Goal: Task Accomplishment & Management: Use online tool/utility

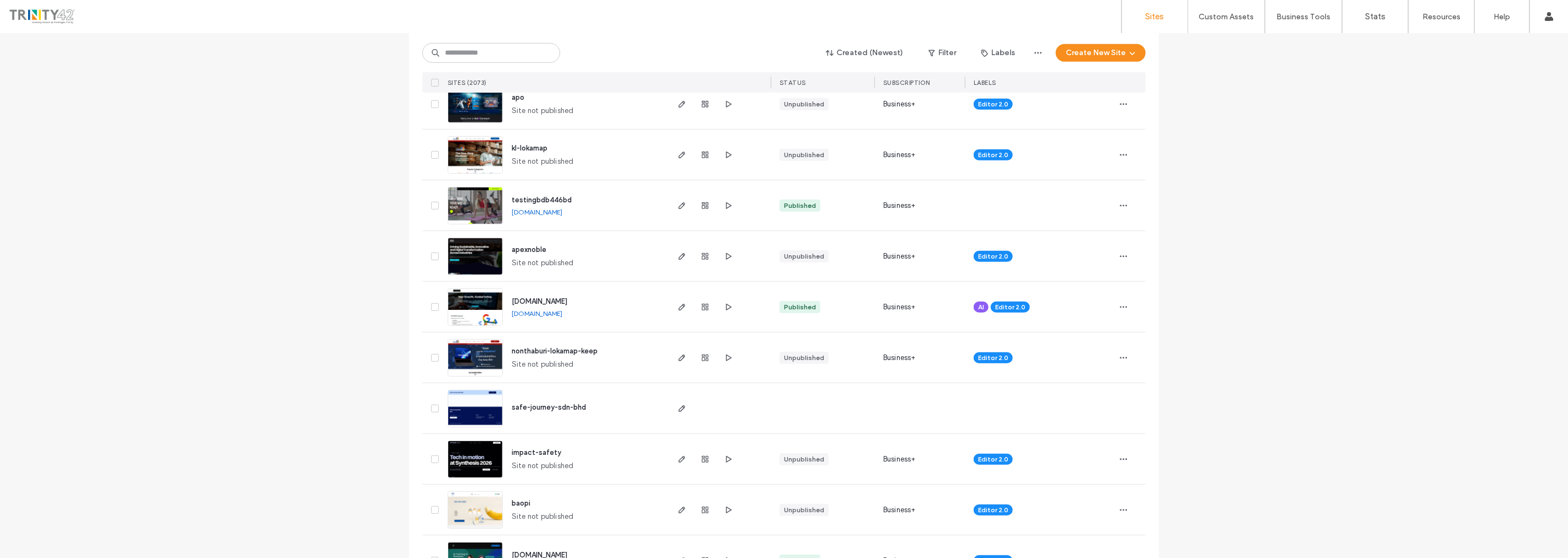
scroll to position [551, 0]
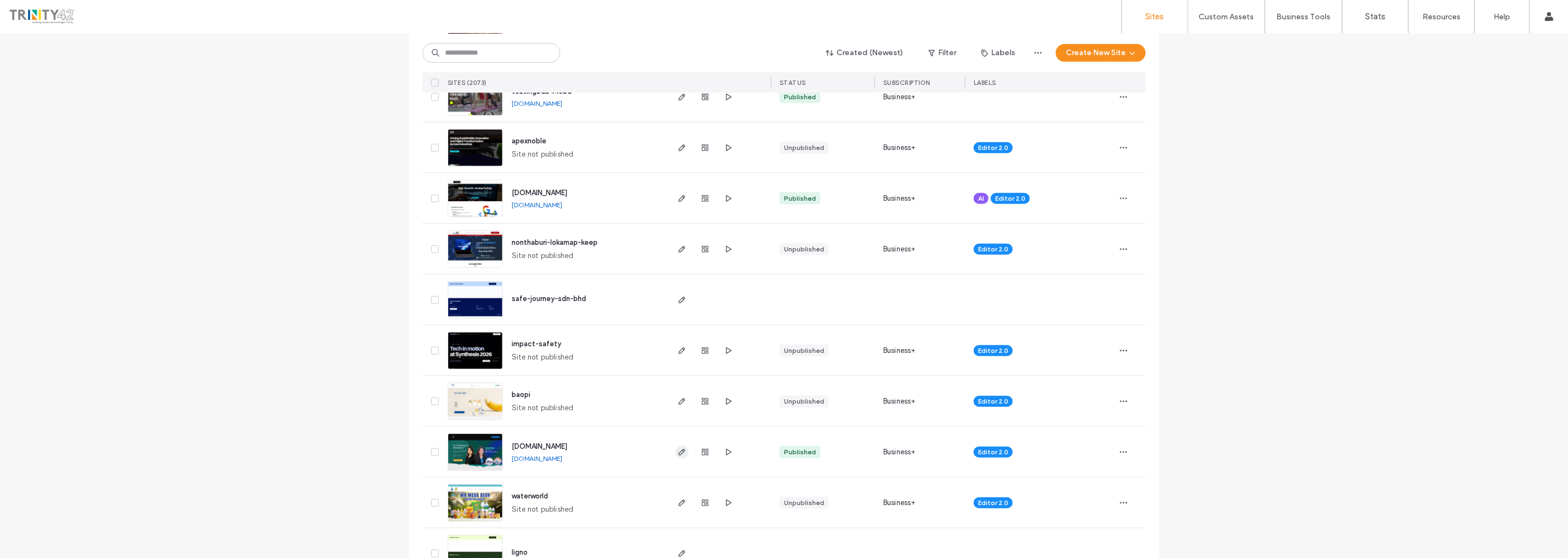
click at [679, 450] on use "button" at bounding box center [682, 452] width 7 height 7
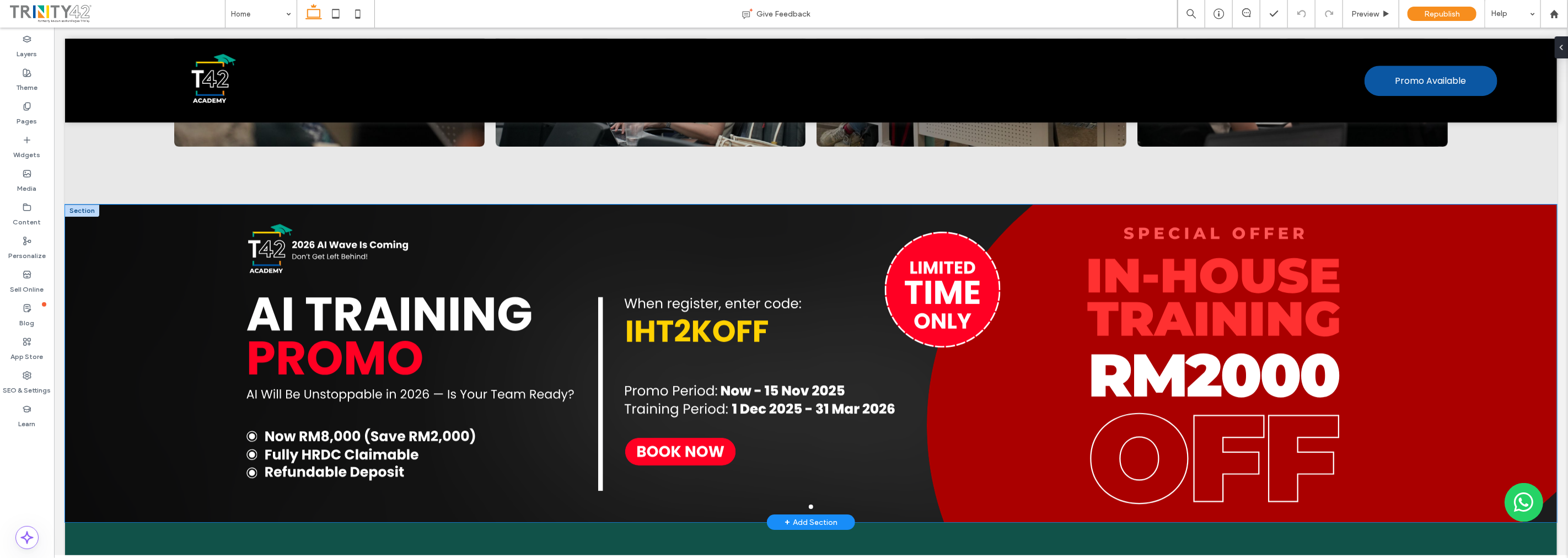
scroll to position [6417, 0]
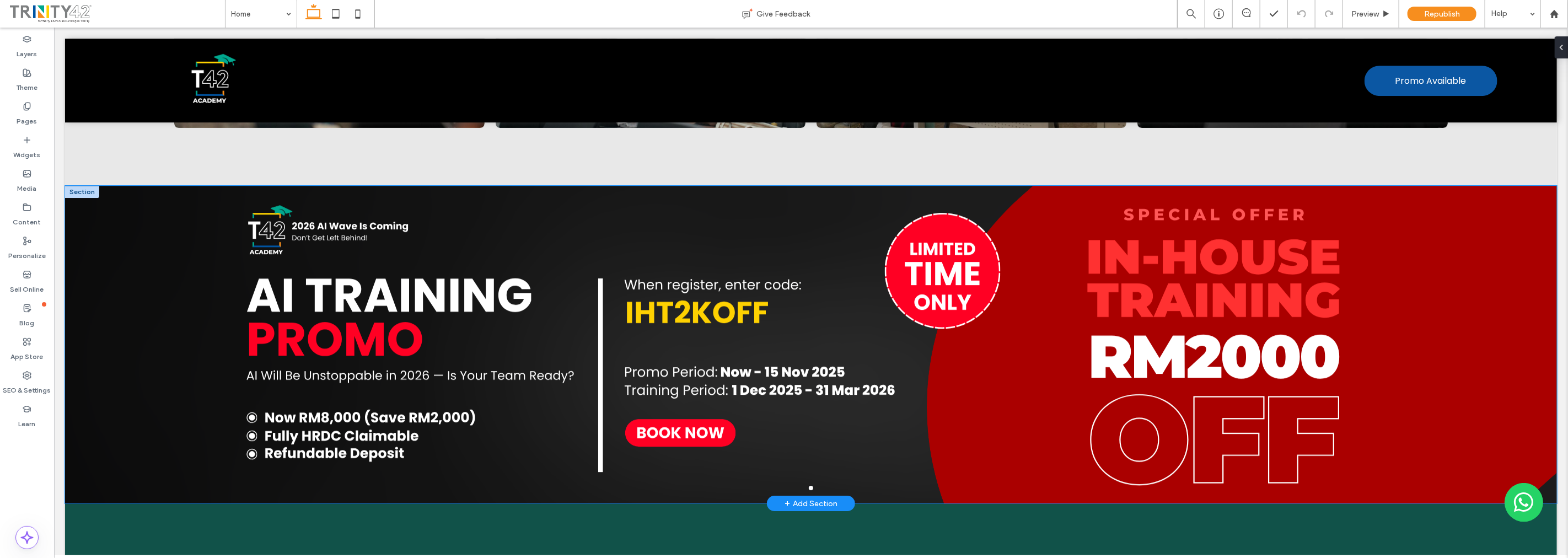
click at [1401, 307] on div at bounding box center [810, 352] width 1492 height 265
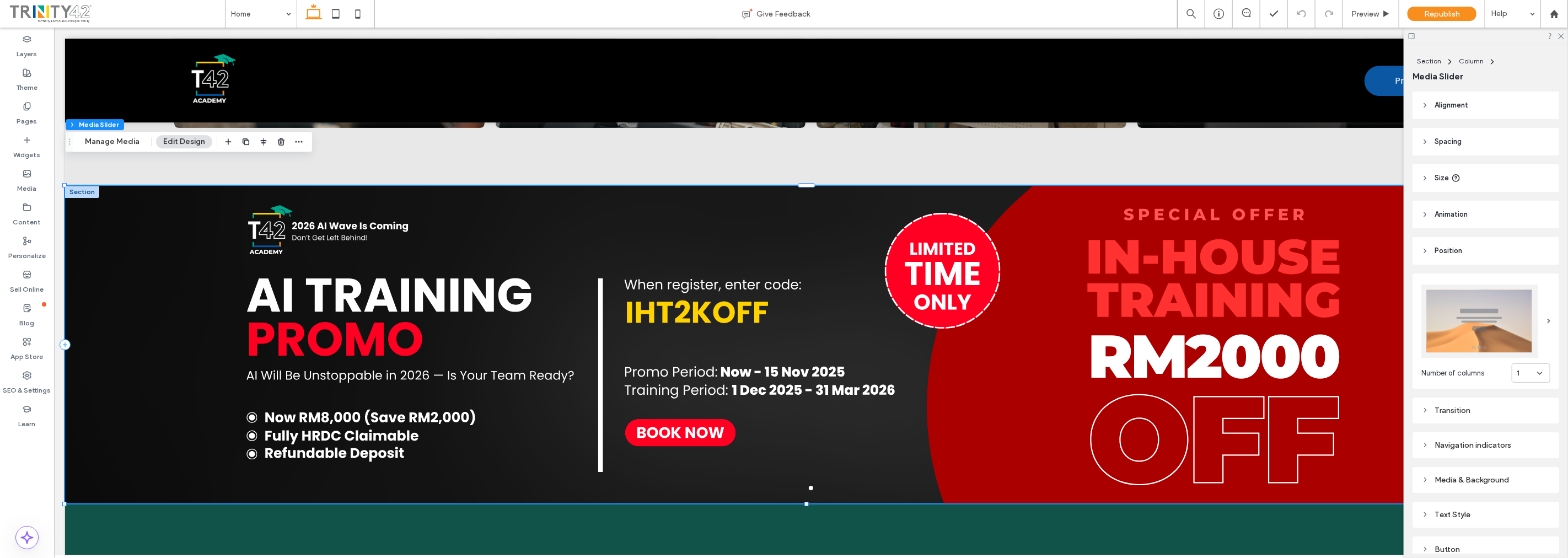
click at [1540, 291] on div at bounding box center [1484, 321] width 126 height 73
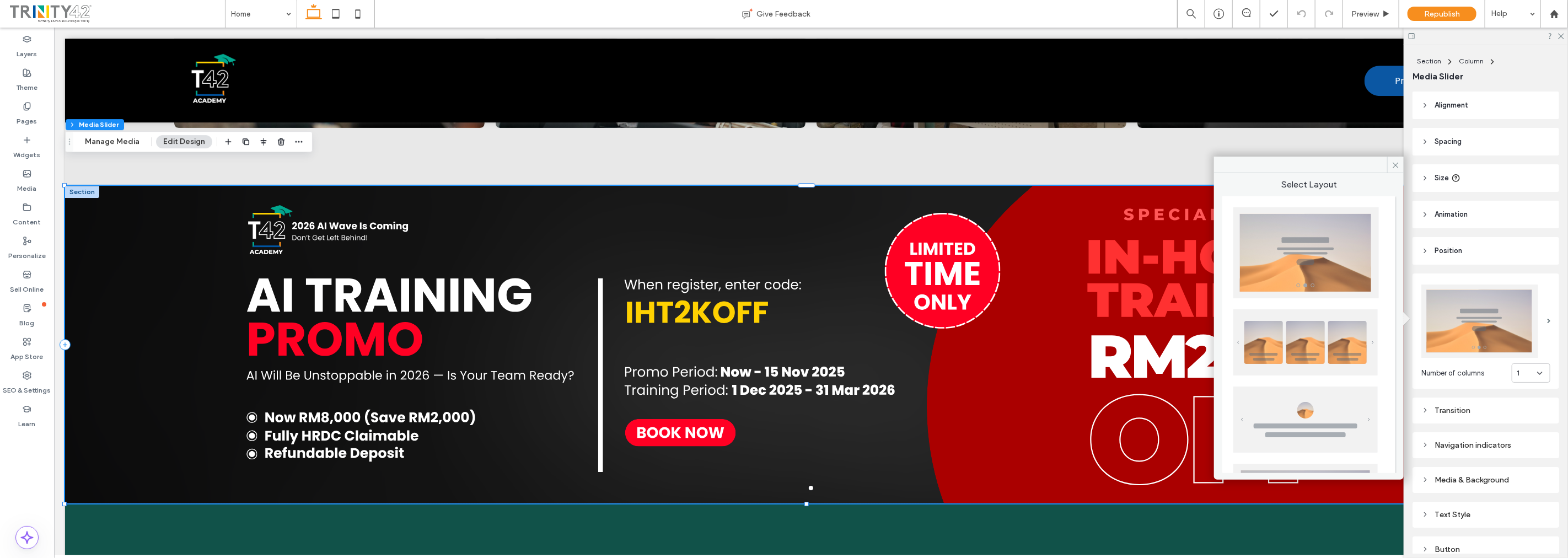
click at [1540, 291] on div at bounding box center [1484, 321] width 126 height 73
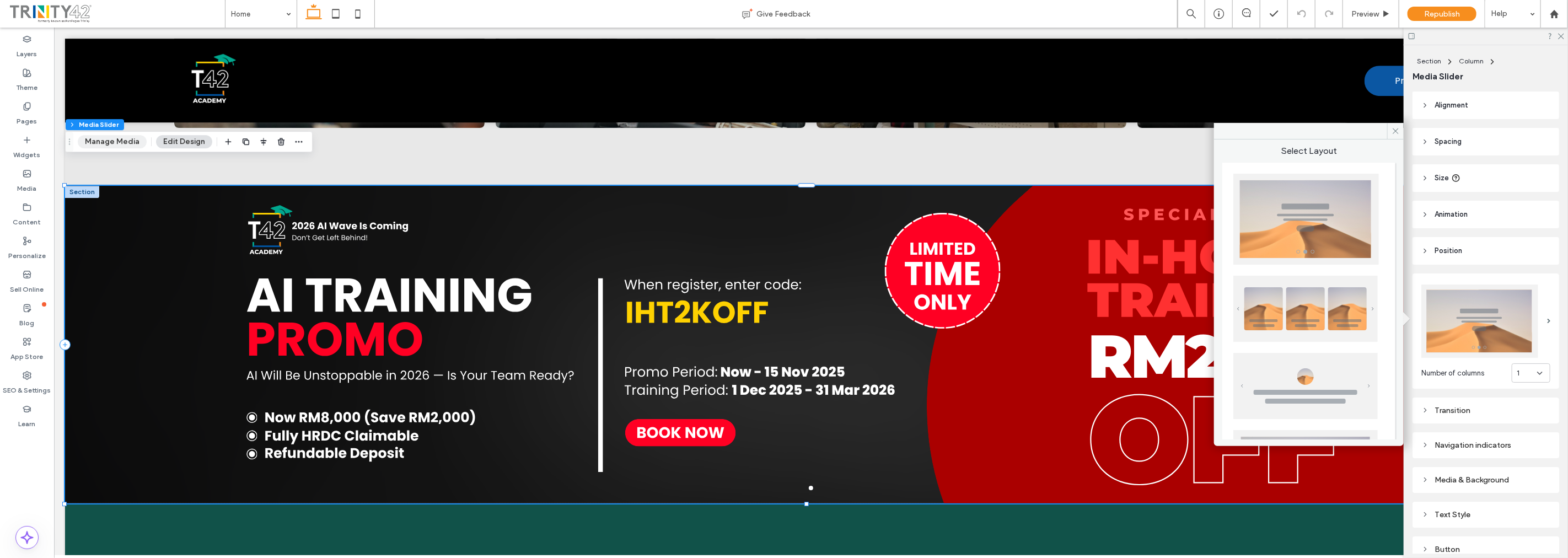
click at [120, 145] on button "Manage Media" at bounding box center [112, 142] width 69 height 13
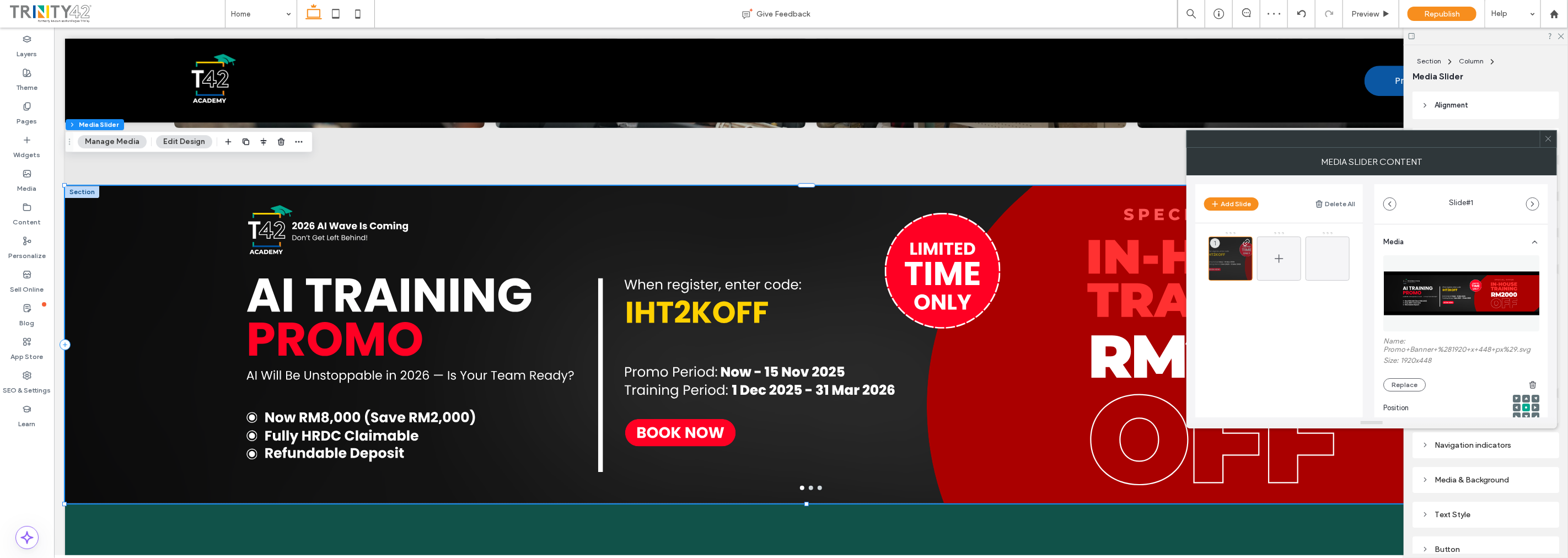
click at [1273, 257] on icon at bounding box center [1279, 259] width 13 height 13
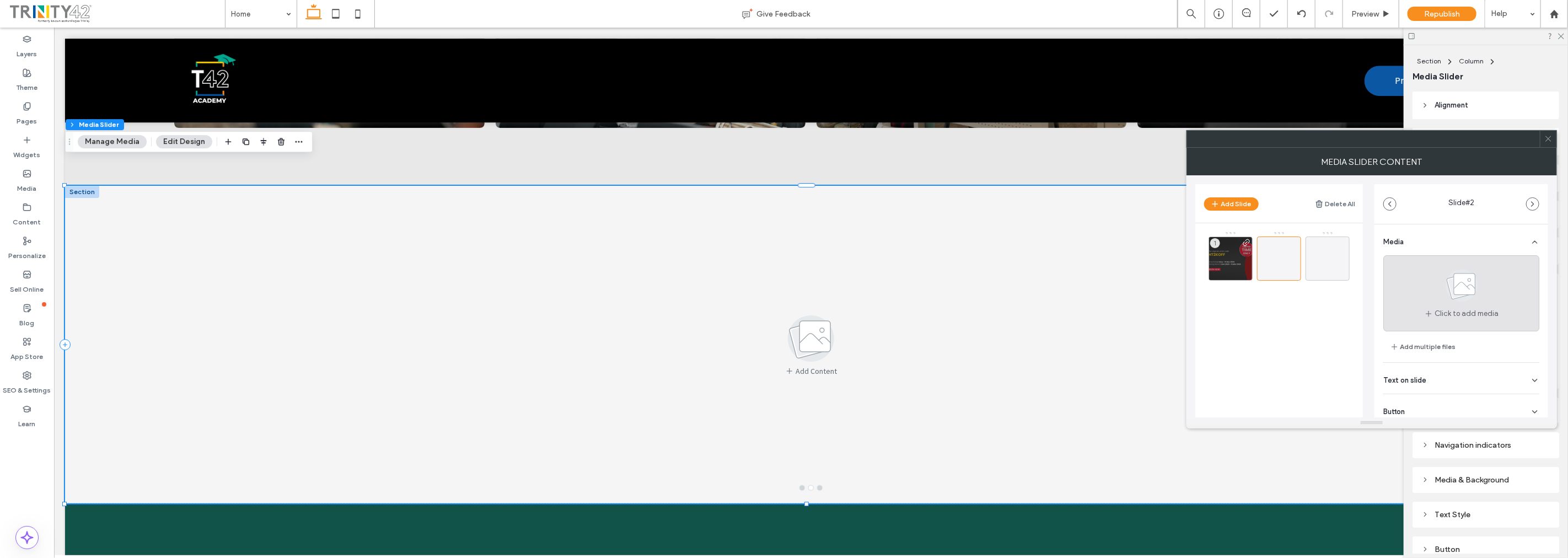
click at [1459, 292] on use at bounding box center [1461, 285] width 32 height 32
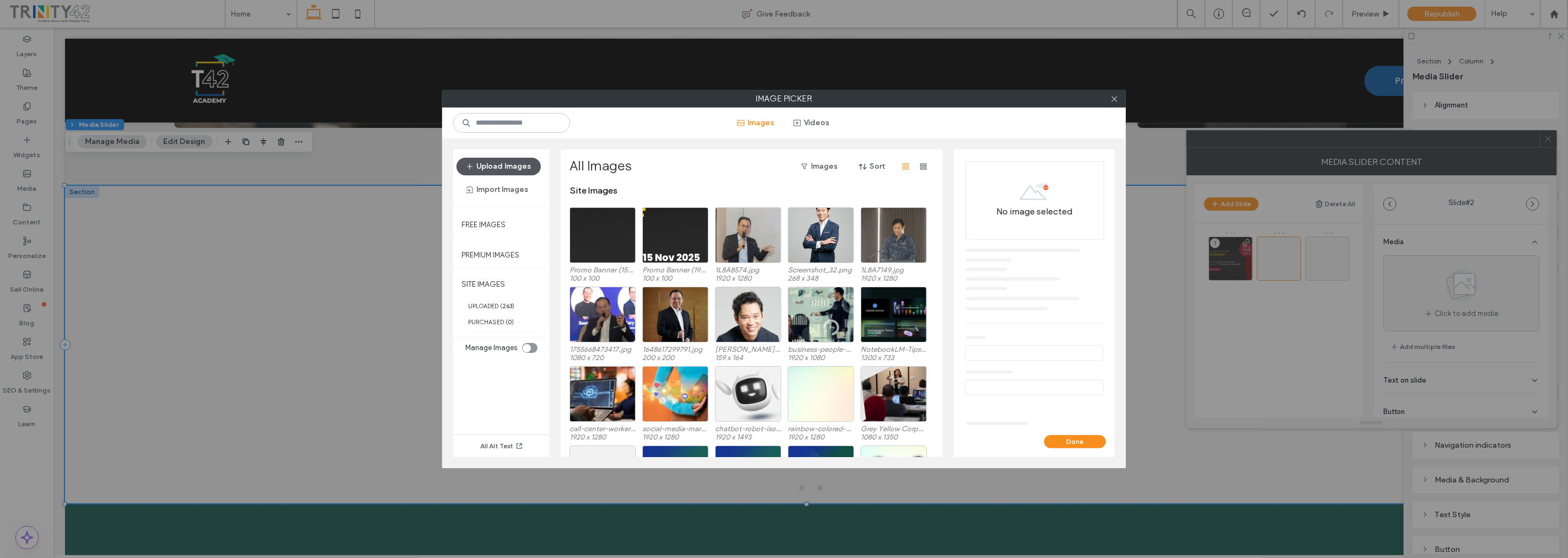
click at [522, 171] on button "Upload Images" at bounding box center [499, 166] width 85 height 18
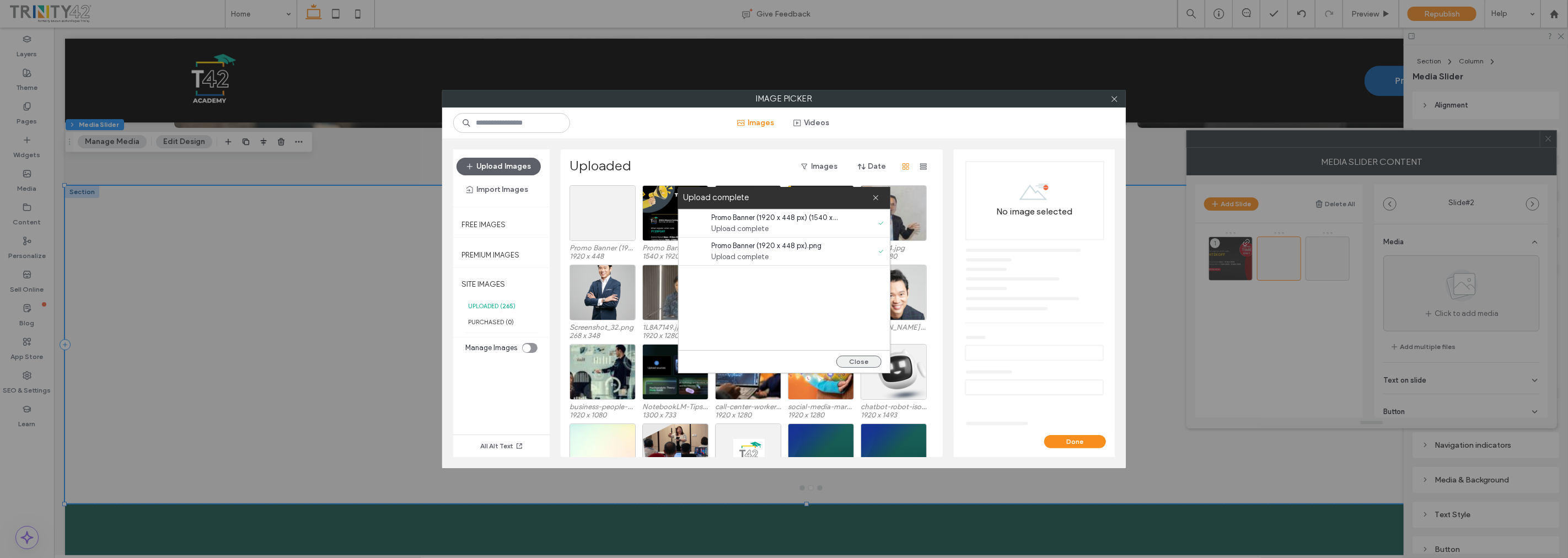
click at [870, 357] on button "Close" at bounding box center [859, 361] width 45 height 12
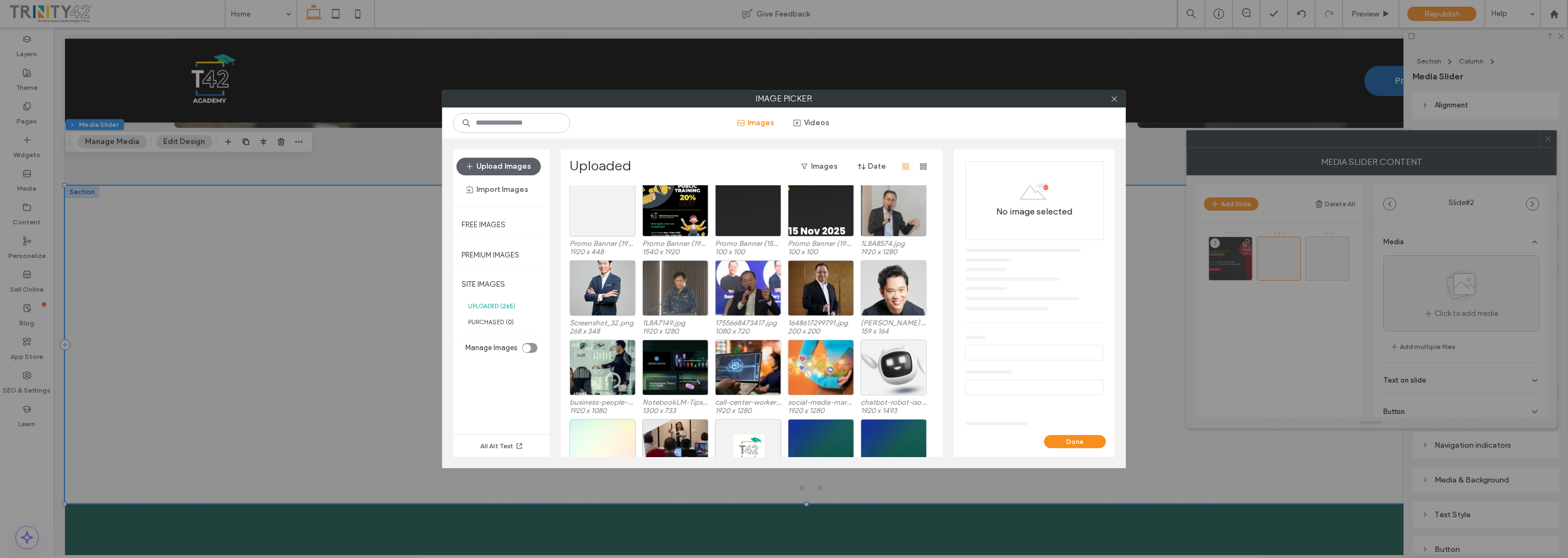
scroll to position [0, 0]
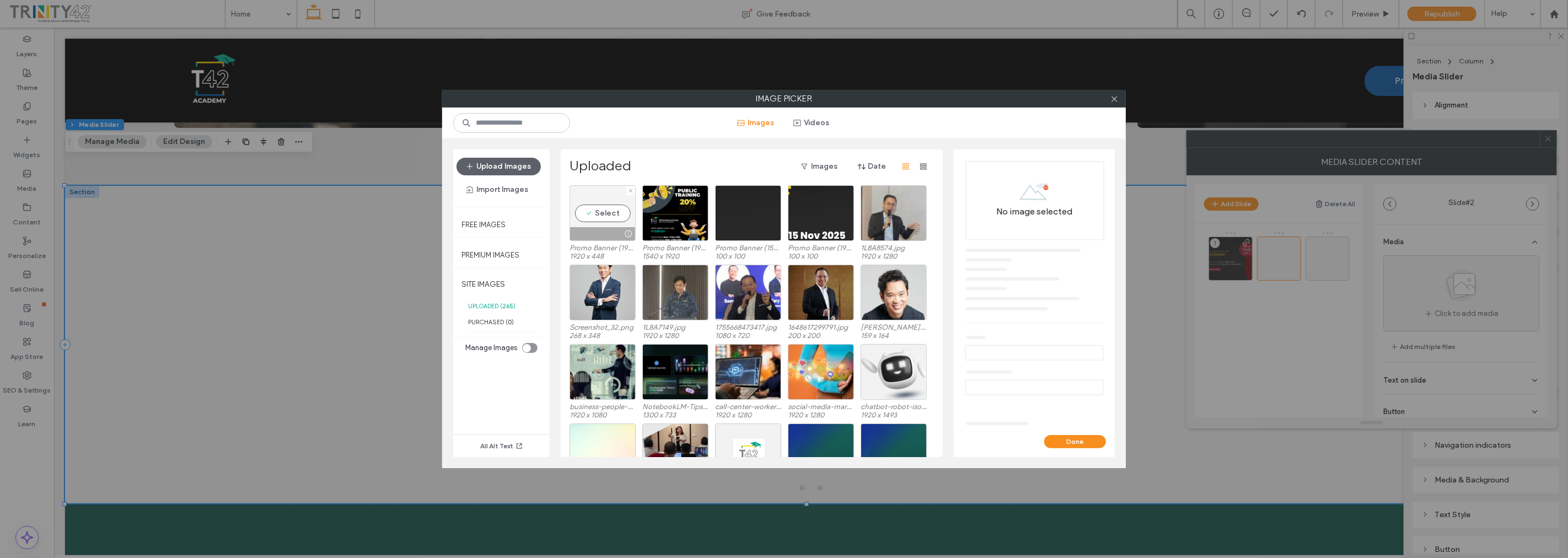
click at [597, 213] on div "Select" at bounding box center [603, 212] width 66 height 55
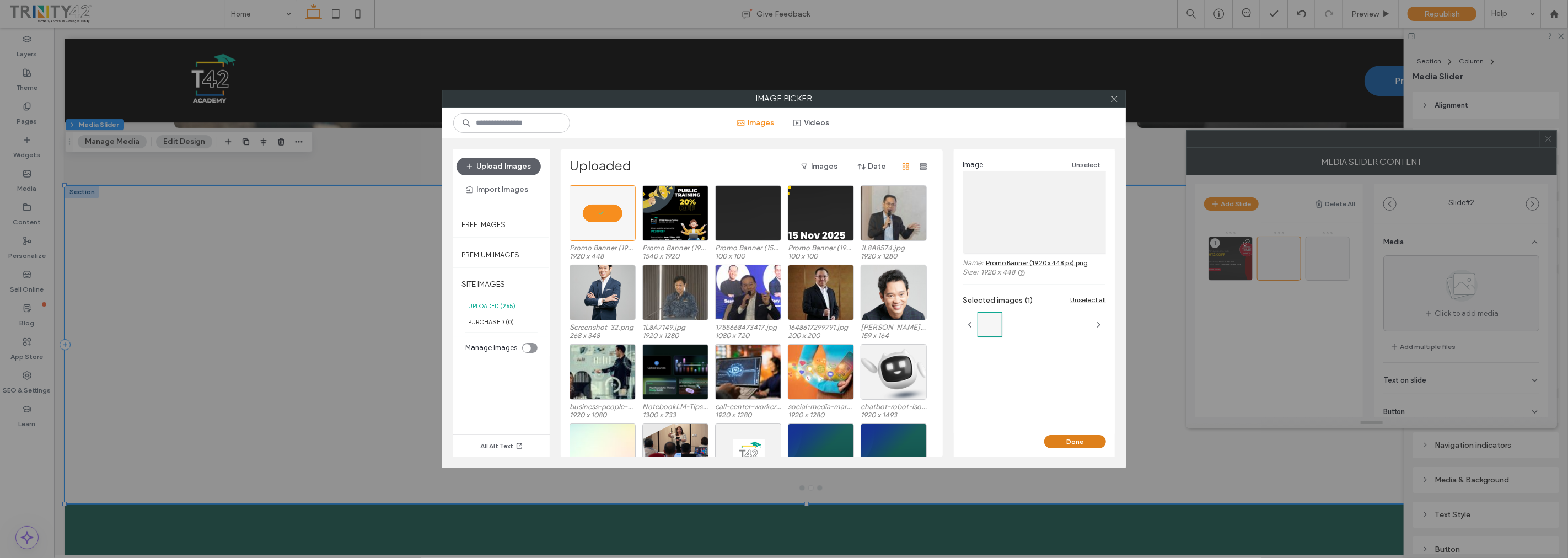
click at [1077, 436] on button "Done" at bounding box center [1075, 442] width 61 height 13
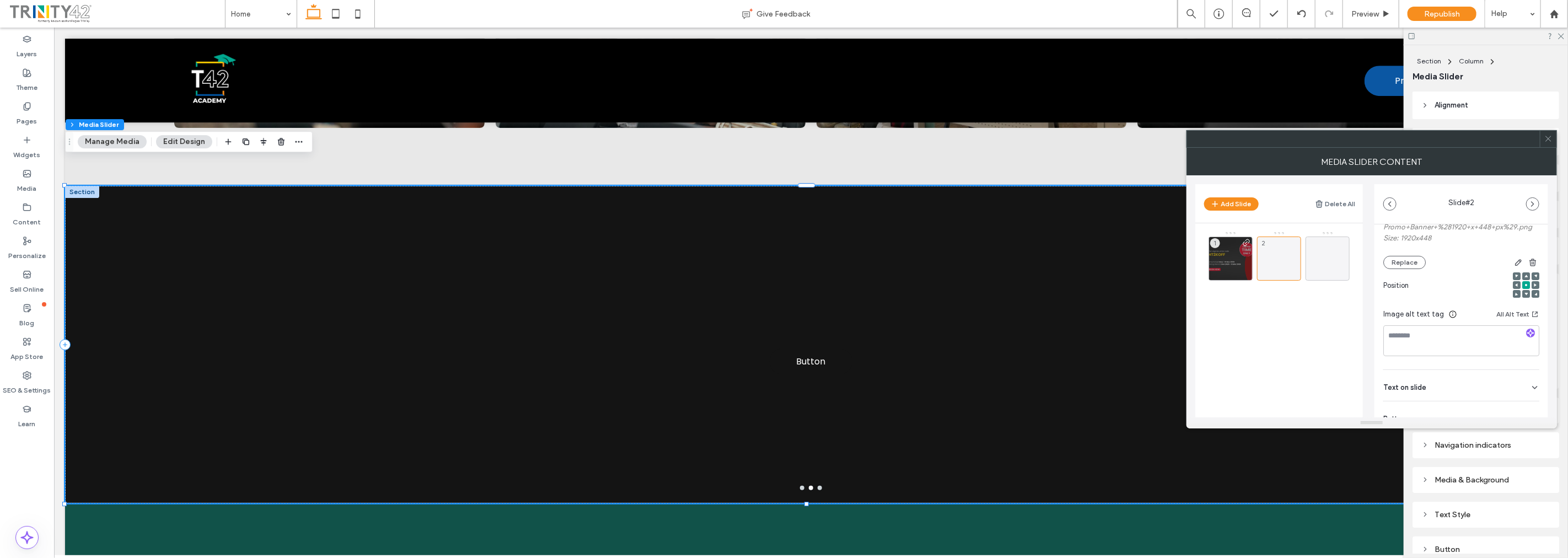
scroll to position [164, 0]
click at [1472, 346] on div "Text on slide" at bounding box center [1461, 344] width 156 height 31
click at [1472, 346] on div "Text on slide" at bounding box center [1461, 343] width 156 height 31
click at [1472, 378] on div "Button" at bounding box center [1461, 375] width 156 height 31
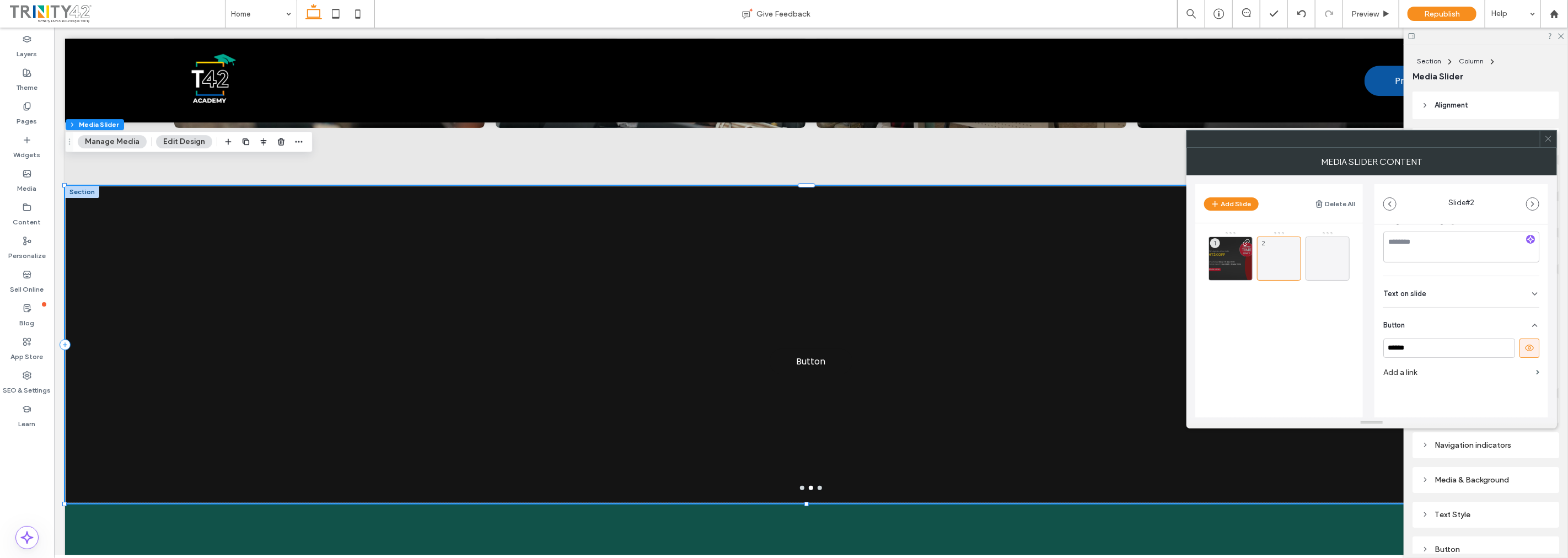
click at [1527, 349] on use at bounding box center [1529, 347] width 9 height 7
click at [1454, 368] on label "Add a link" at bounding box center [1458, 372] width 149 height 21
click at [1496, 299] on div "Text on slide" at bounding box center [1461, 291] width 156 height 31
click at [1497, 294] on div "Text on slide" at bounding box center [1461, 291] width 156 height 31
click at [1228, 251] on div "1" at bounding box center [1230, 259] width 44 height 44
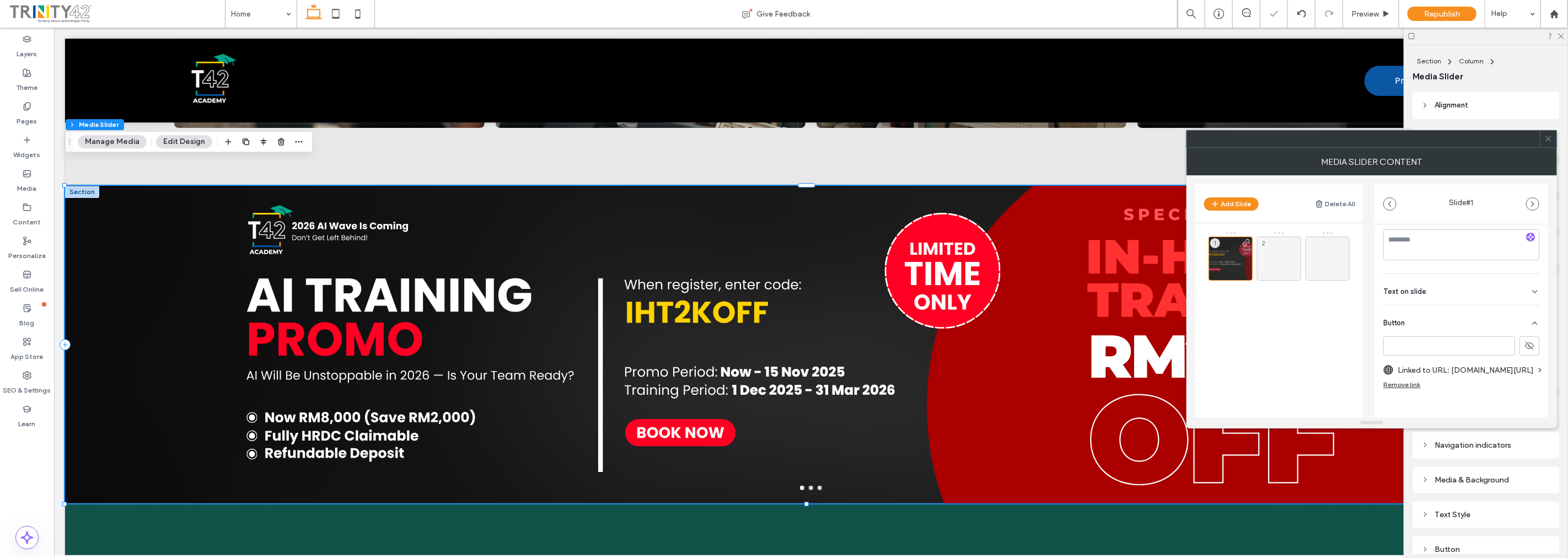
scroll to position [239, 0]
click at [1278, 257] on div "2" at bounding box center [1279, 259] width 44 height 44
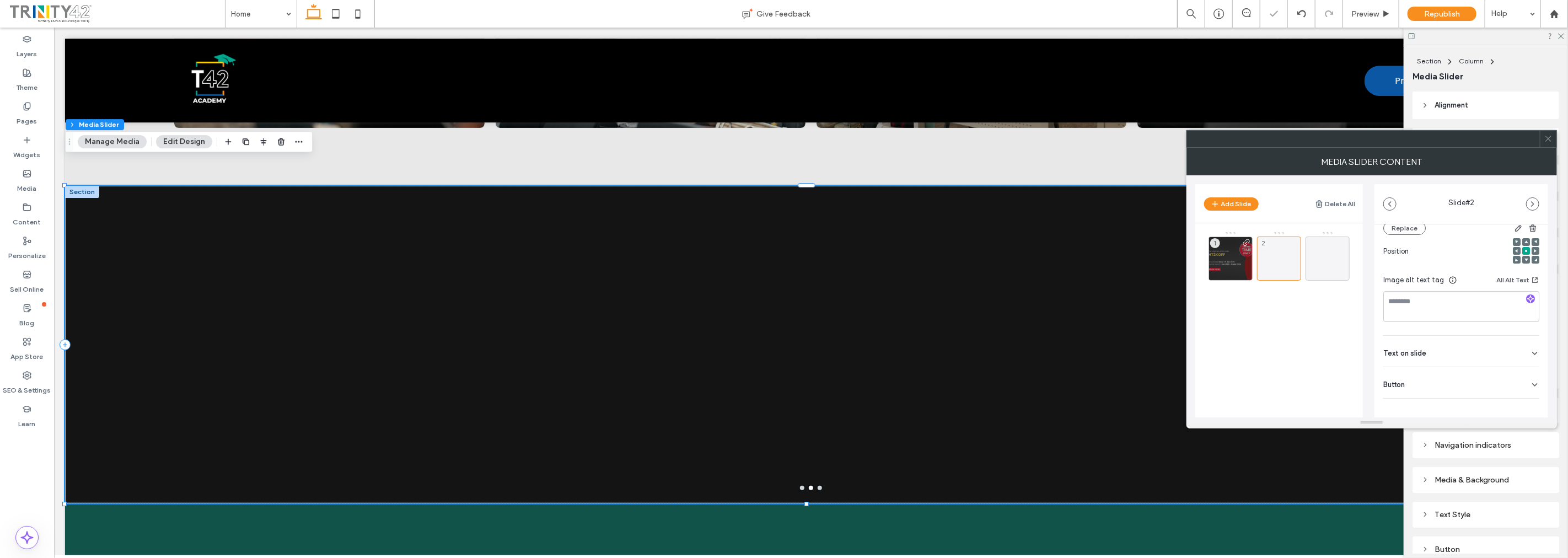
scroll to position [164, 0]
click at [1480, 363] on div "Button" at bounding box center [1461, 375] width 156 height 31
click at [1452, 371] on label "Add a link" at bounding box center [1458, 372] width 149 height 21
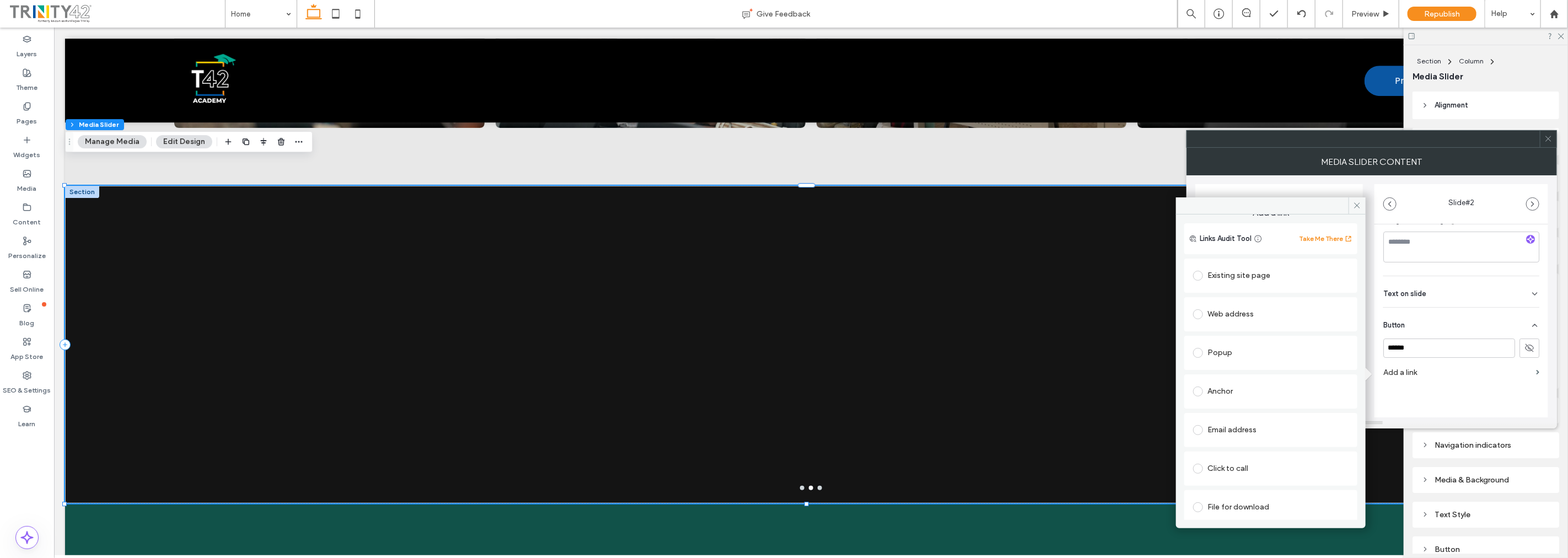
scroll to position [17, 0]
click at [1275, 315] on div "Web address" at bounding box center [1270, 310] width 155 height 18
click at [1278, 330] on input "url" at bounding box center [1270, 332] width 155 height 15
paste input "**********"
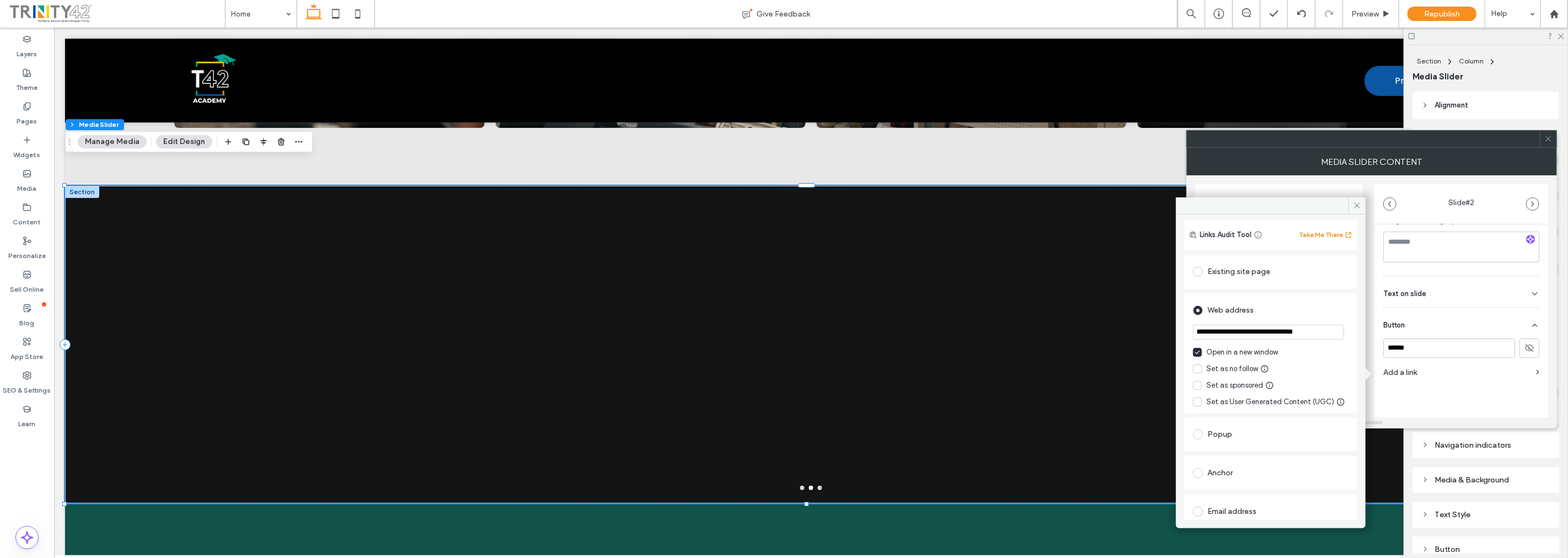
type input "**********"
click at [1354, 394] on div "**********" at bounding box center [1271, 367] width 190 height 305
click at [1358, 205] on icon at bounding box center [1357, 206] width 9 height 9
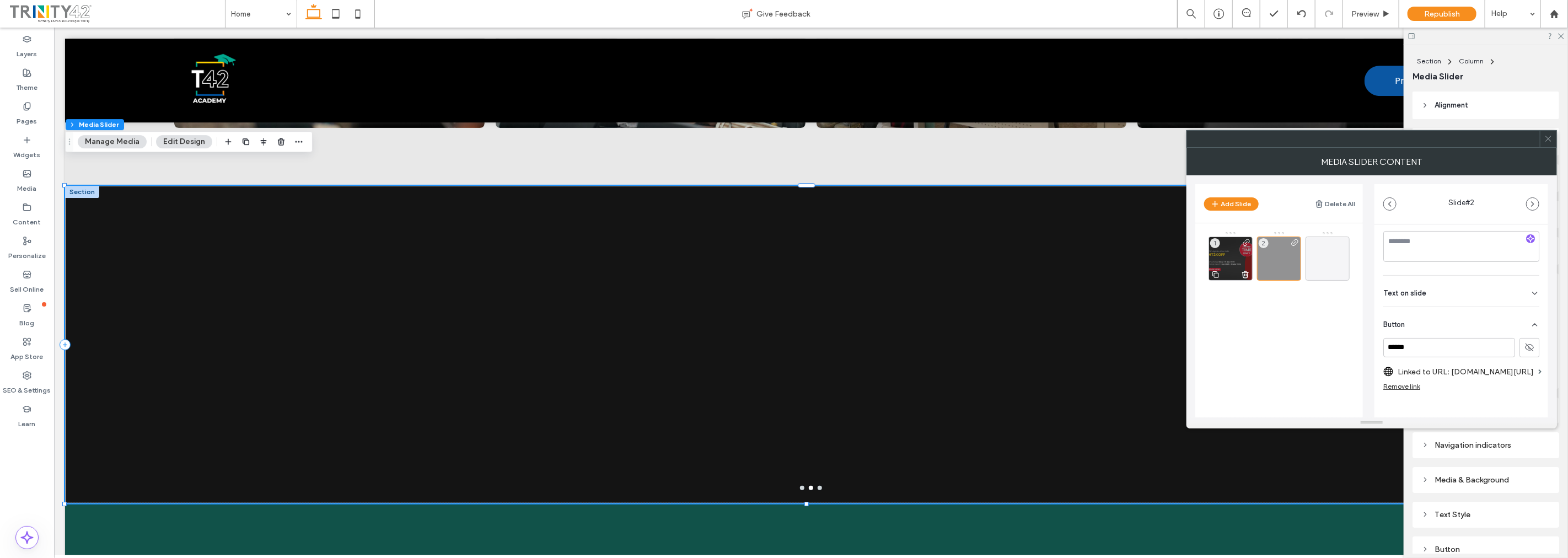
click at [1237, 257] on div "1" at bounding box center [1230, 259] width 44 height 44
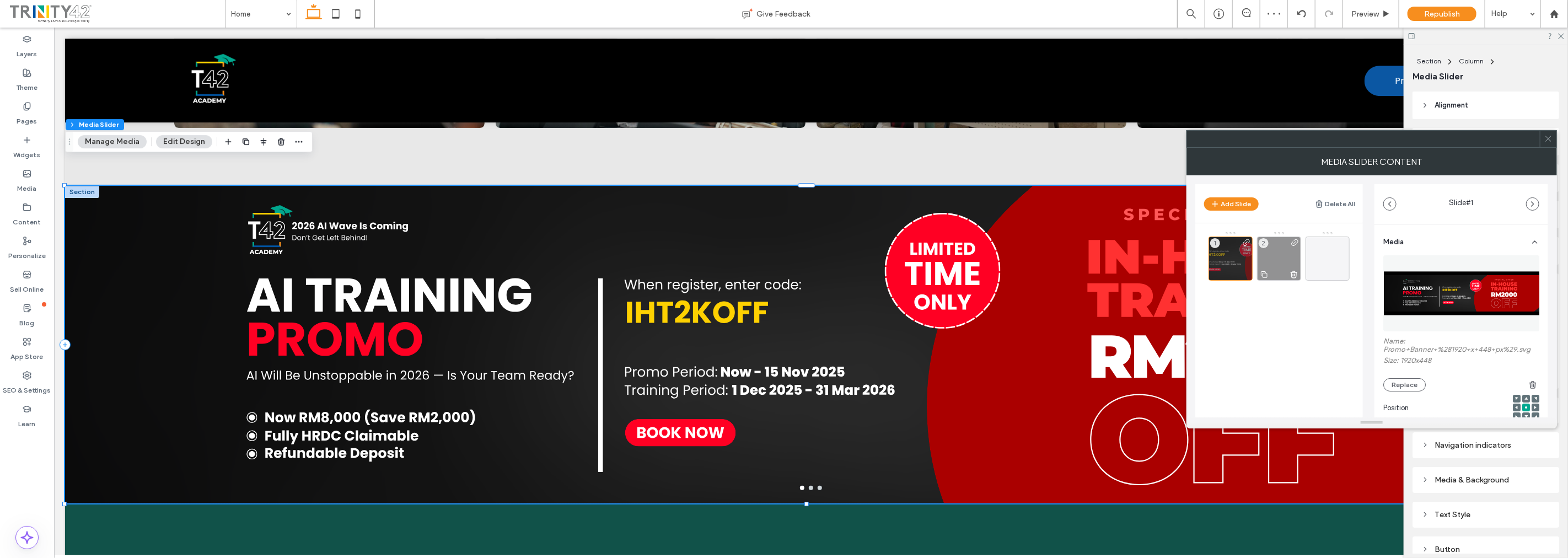
click at [1276, 259] on div "2" at bounding box center [1279, 259] width 44 height 44
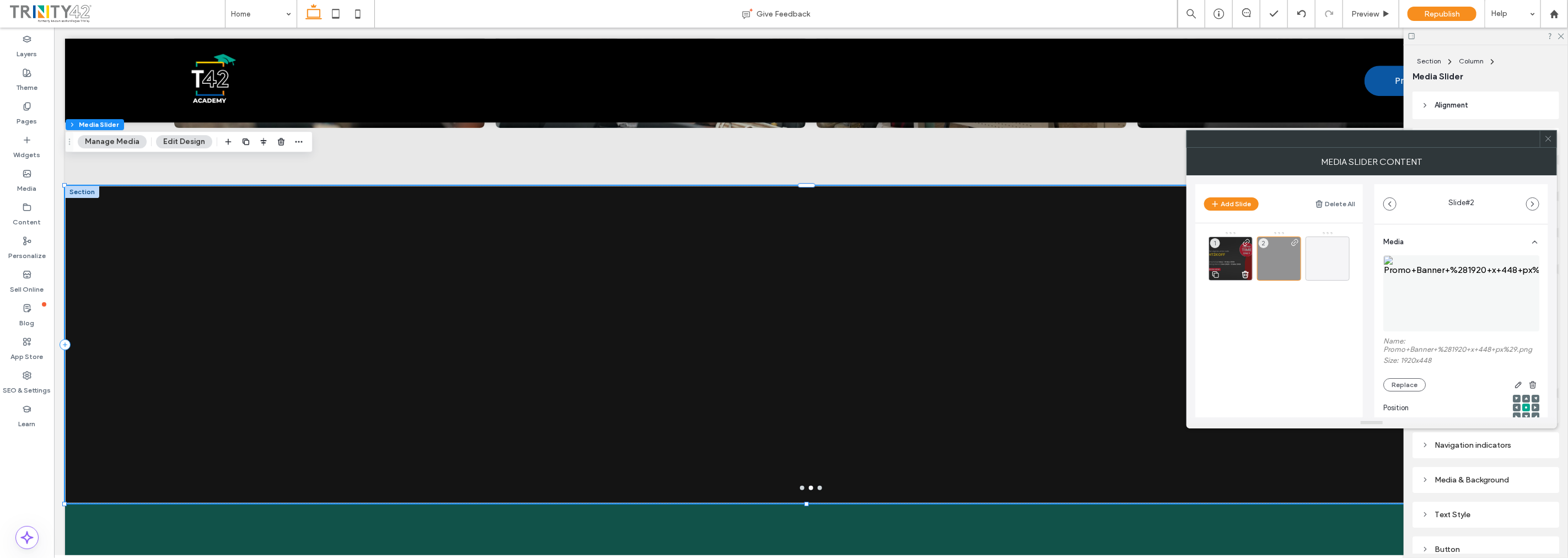
click at [1236, 251] on div "1" at bounding box center [1230, 259] width 44 height 44
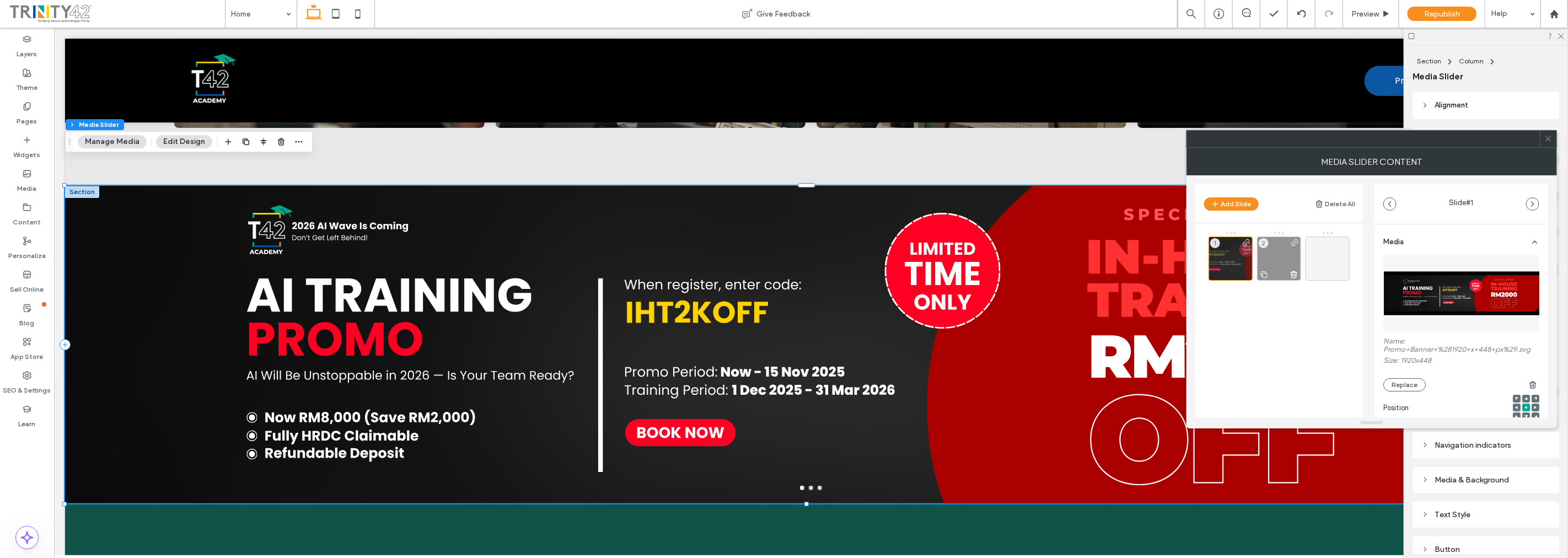
click at [1278, 255] on div "2" at bounding box center [1279, 259] width 44 height 44
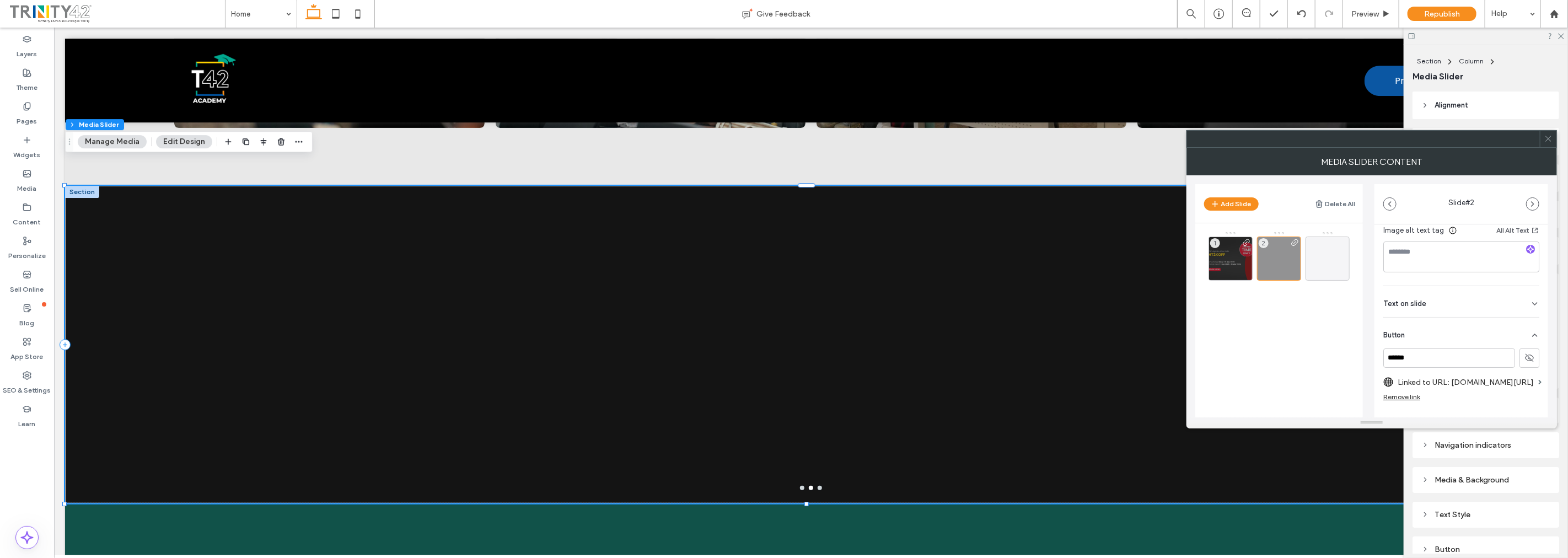
scroll to position [239, 0]
click at [1547, 145] on span at bounding box center [1549, 139] width 9 height 16
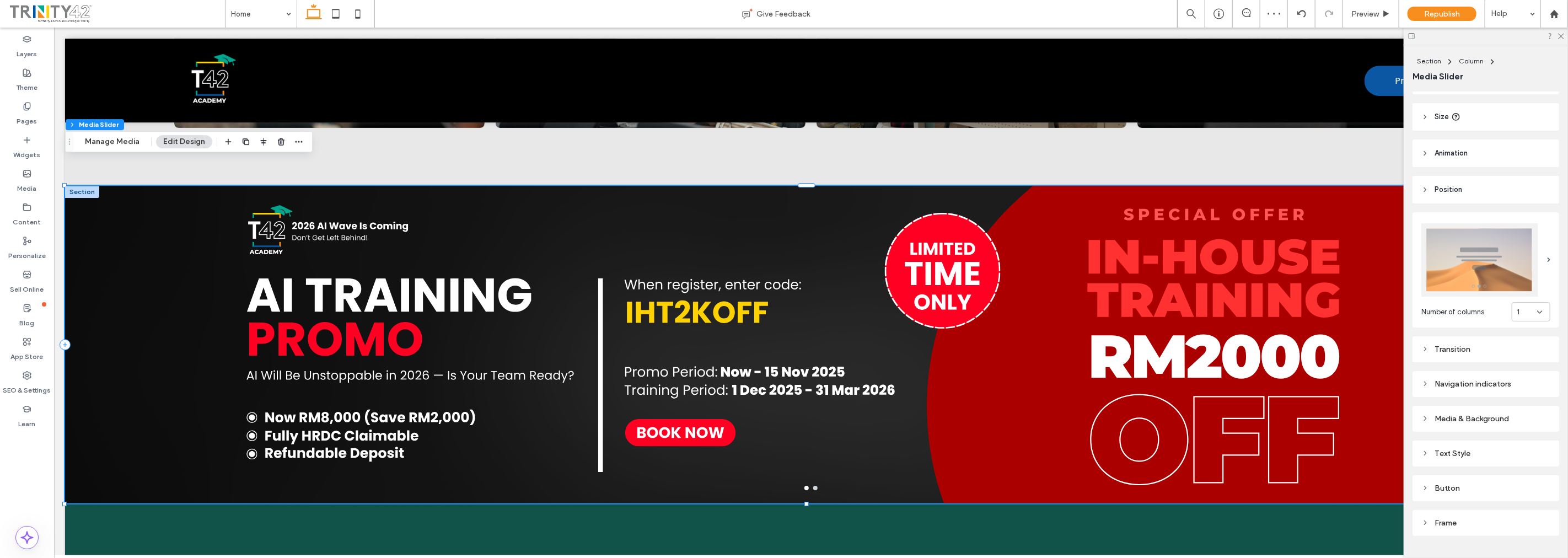
scroll to position [82, 0]
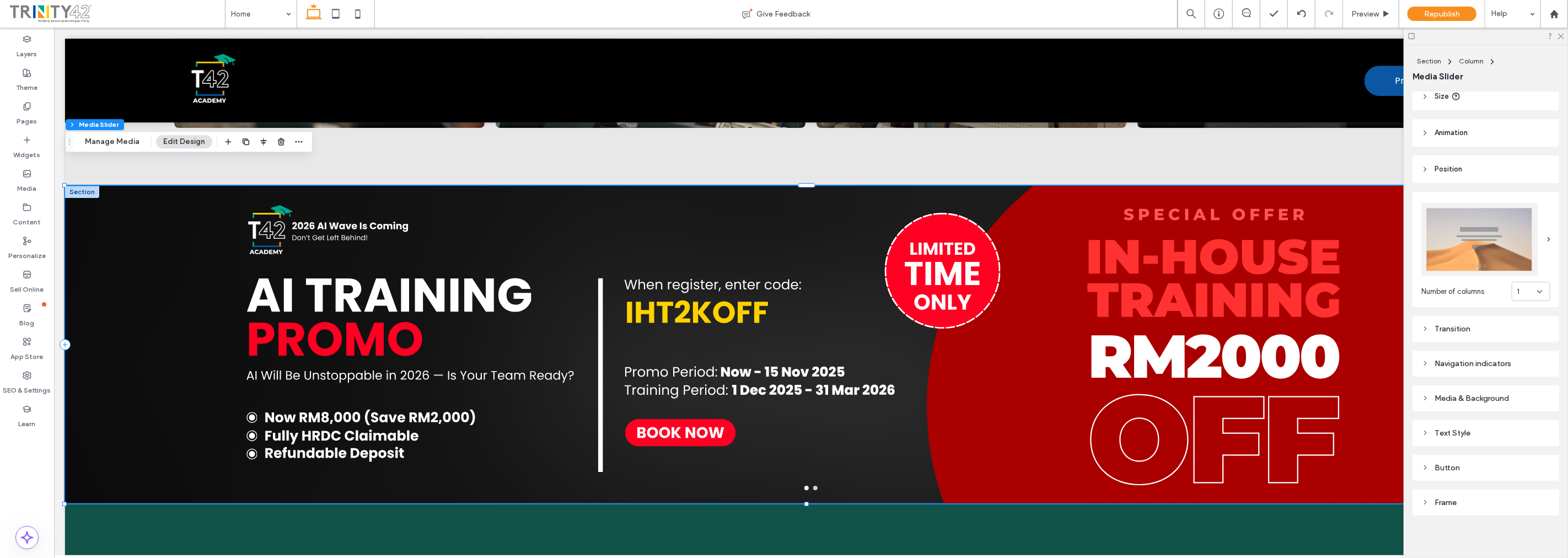
click at [1531, 394] on div "Media & Background" at bounding box center [1486, 398] width 129 height 9
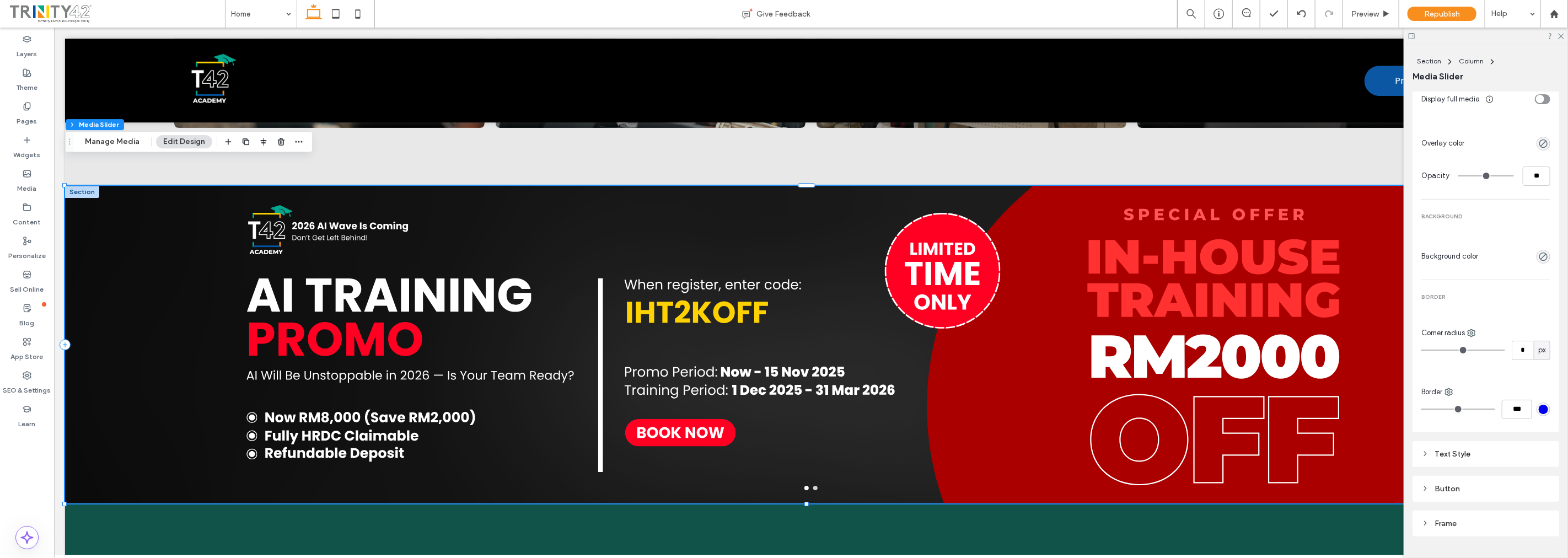
scroll to position [448, 0]
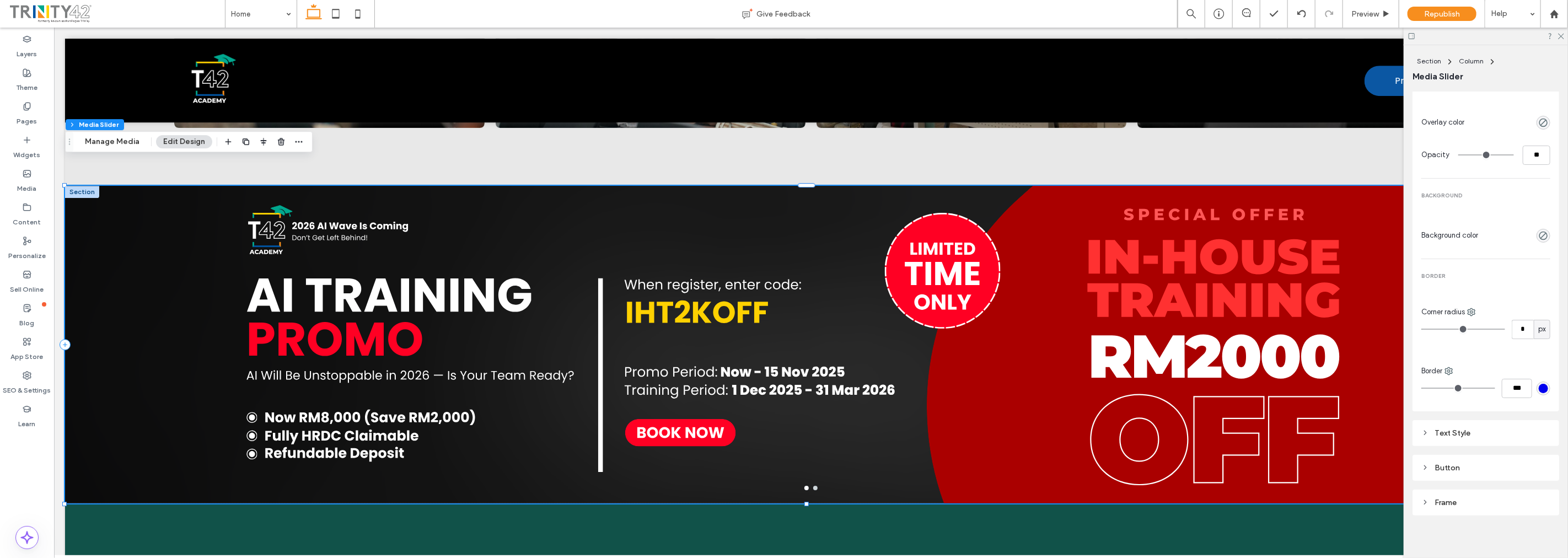
click at [1499, 428] on div "Text Style" at bounding box center [1486, 433] width 129 height 9
click at [1500, 425] on div "Text Style" at bounding box center [1486, 433] width 129 height 15
click at [1499, 460] on div "Button" at bounding box center [1486, 467] width 129 height 15
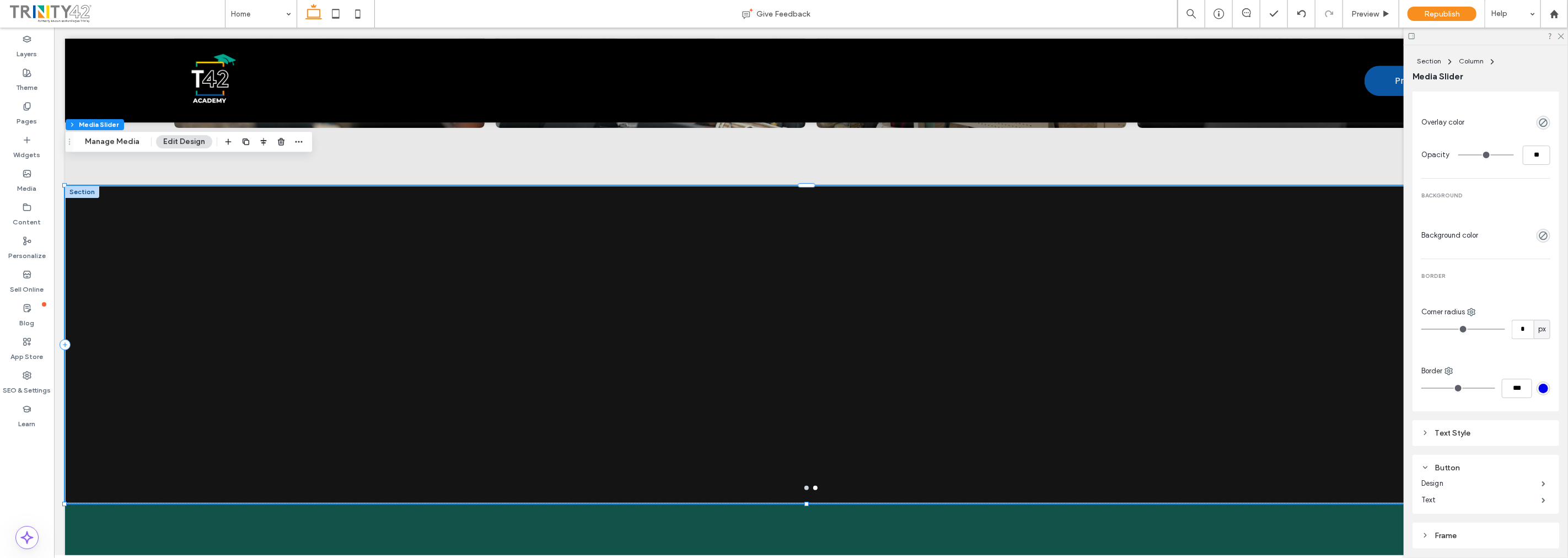
click at [1499, 460] on div "Button" at bounding box center [1486, 467] width 129 height 15
click at [1489, 503] on div "Frame" at bounding box center [1486, 502] width 129 height 15
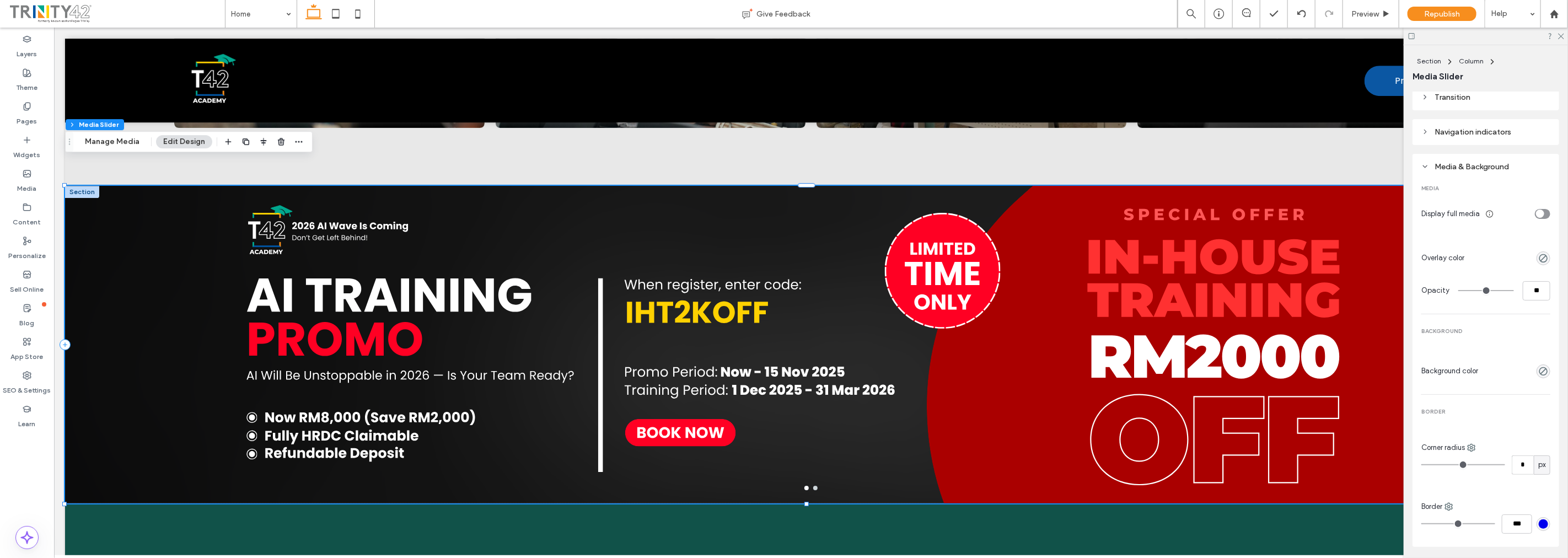
scroll to position [204, 0]
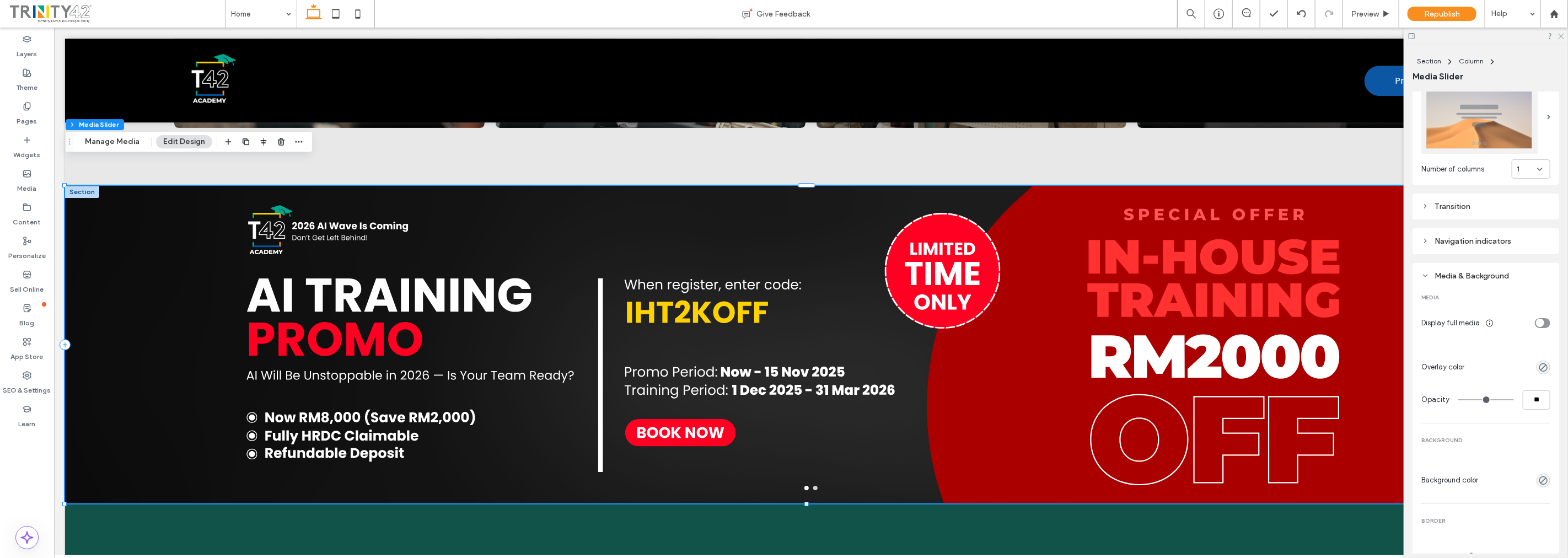
click at [1562, 35] on use at bounding box center [1561, 37] width 6 height 6
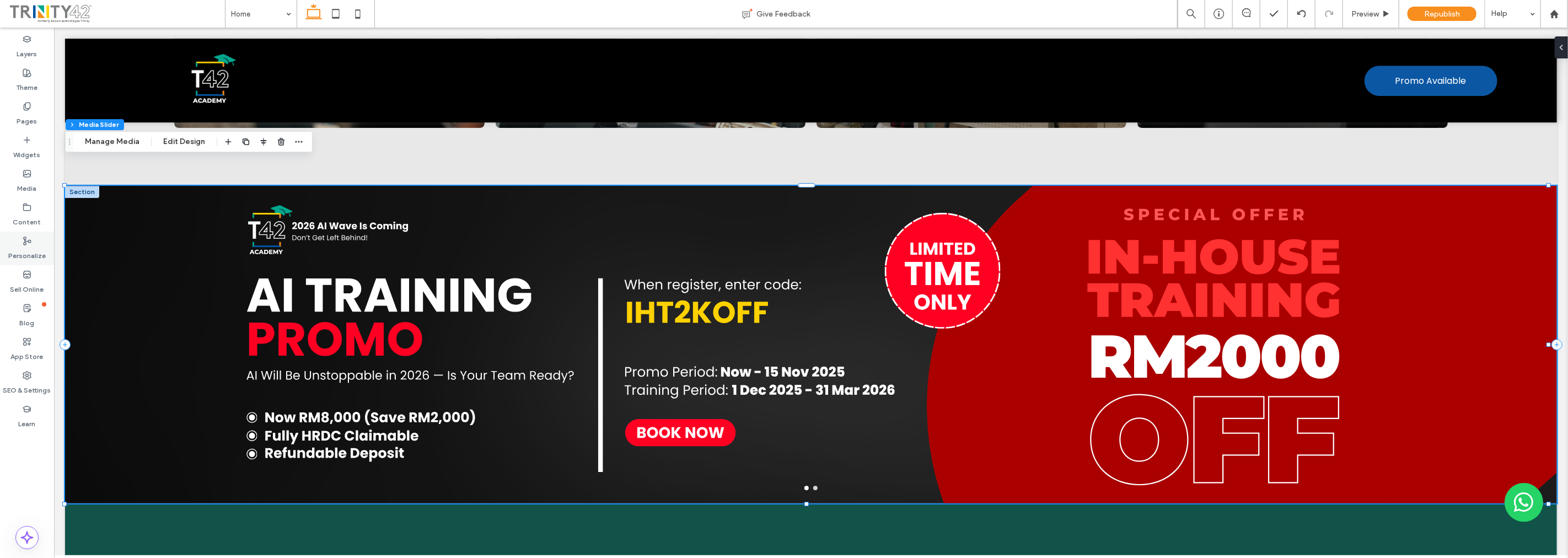
click at [31, 237] on icon at bounding box center [27, 241] width 9 height 9
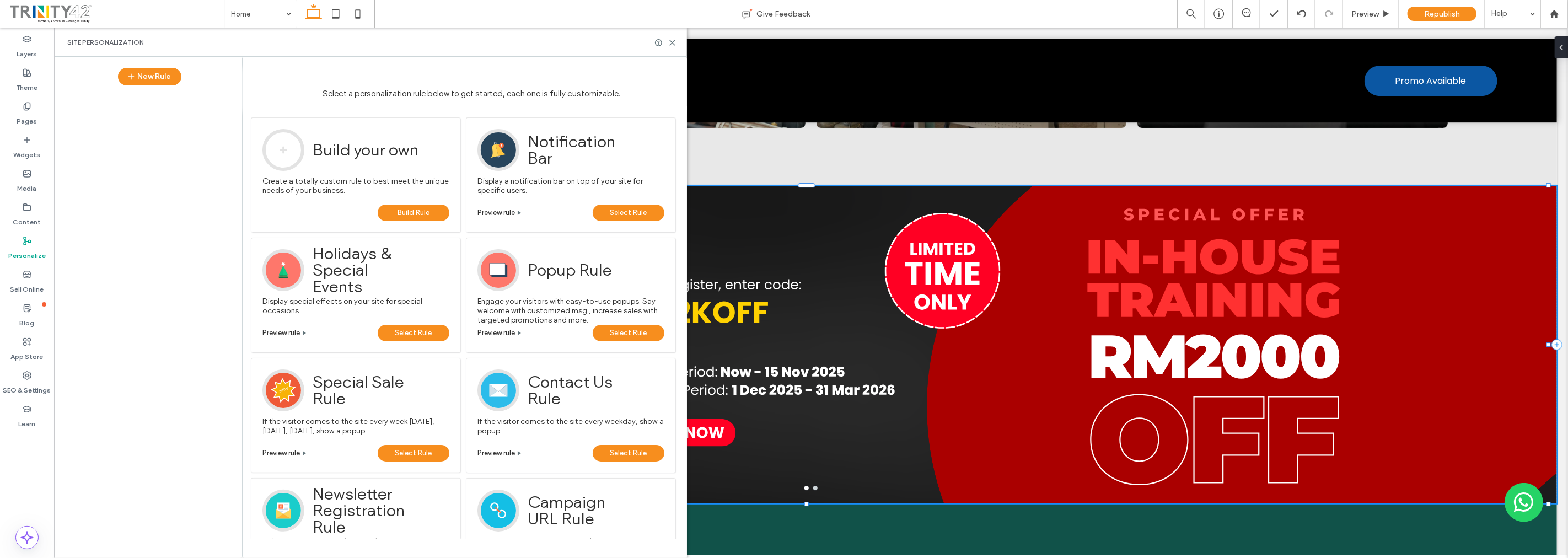
click at [31, 237] on icon at bounding box center [27, 241] width 9 height 9
click at [26, 108] on use at bounding box center [27, 106] width 6 height 7
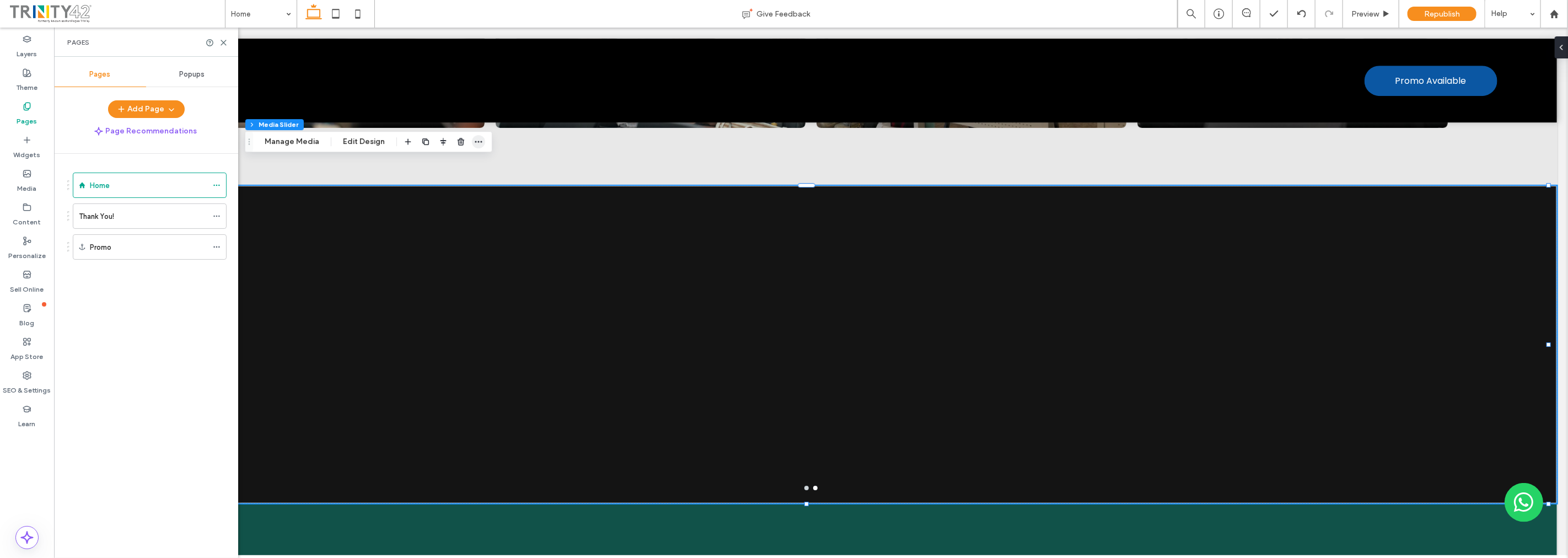
click at [478, 140] on icon "button" at bounding box center [478, 142] width 9 height 9
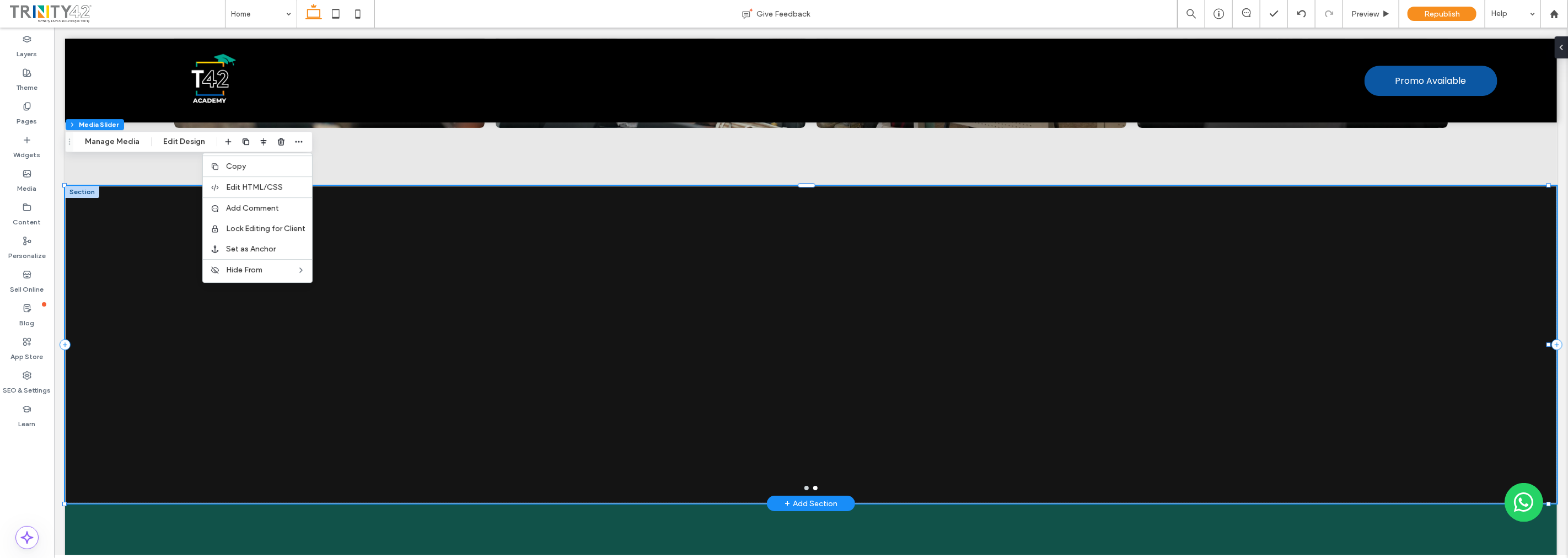
click at [139, 219] on div at bounding box center [810, 352] width 1492 height 265
click at [140, 219] on div at bounding box center [810, 352] width 1492 height 265
click at [123, 140] on button "Manage Media" at bounding box center [112, 142] width 69 height 13
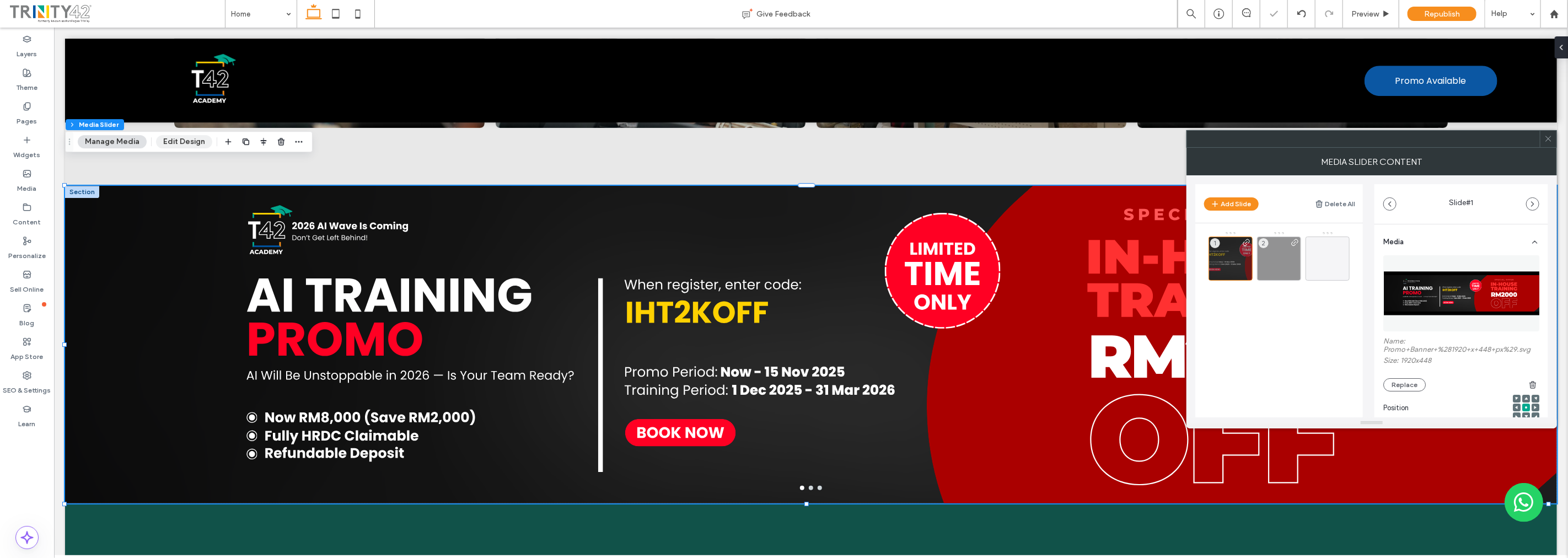
click at [178, 143] on button "Edit Design" at bounding box center [184, 142] width 56 height 13
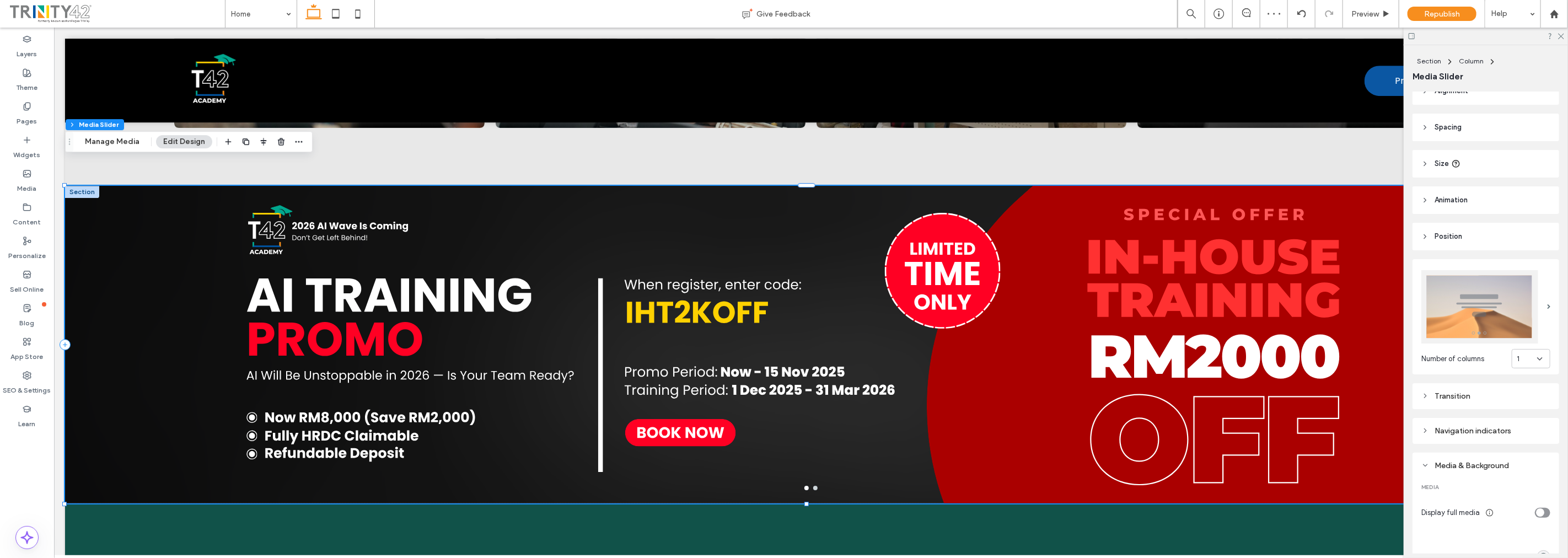
scroll to position [0, 0]
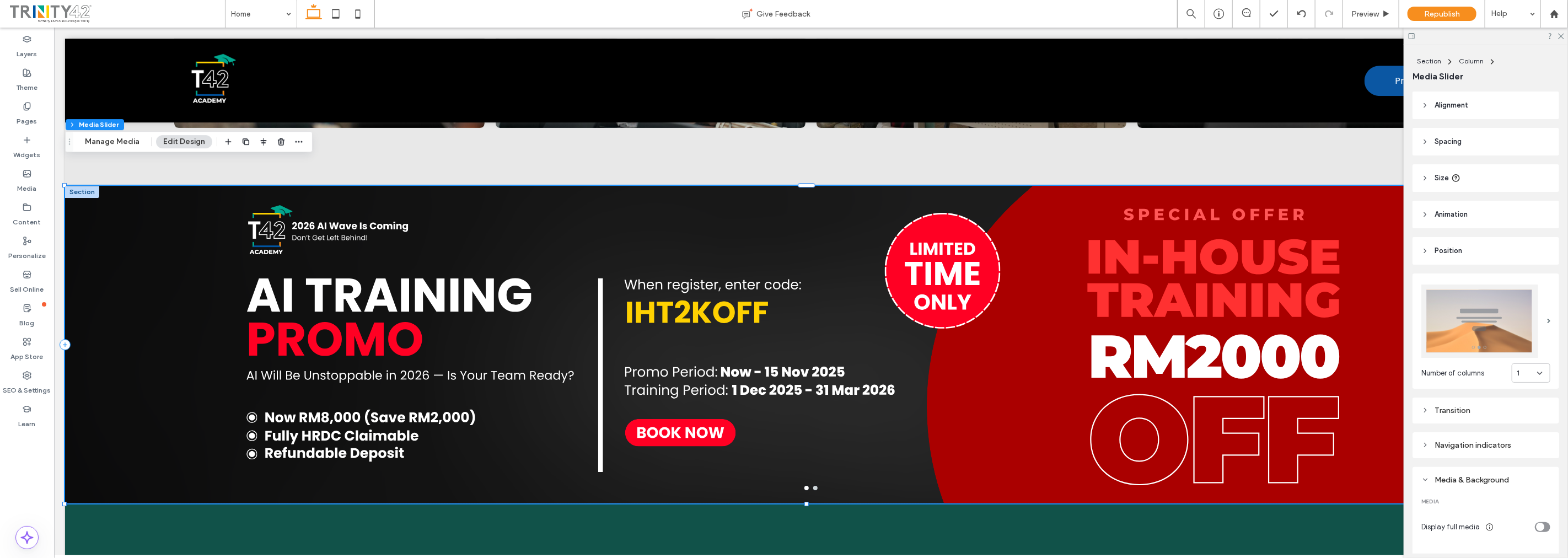
click at [1496, 107] on header "Alignment" at bounding box center [1486, 105] width 147 height 27
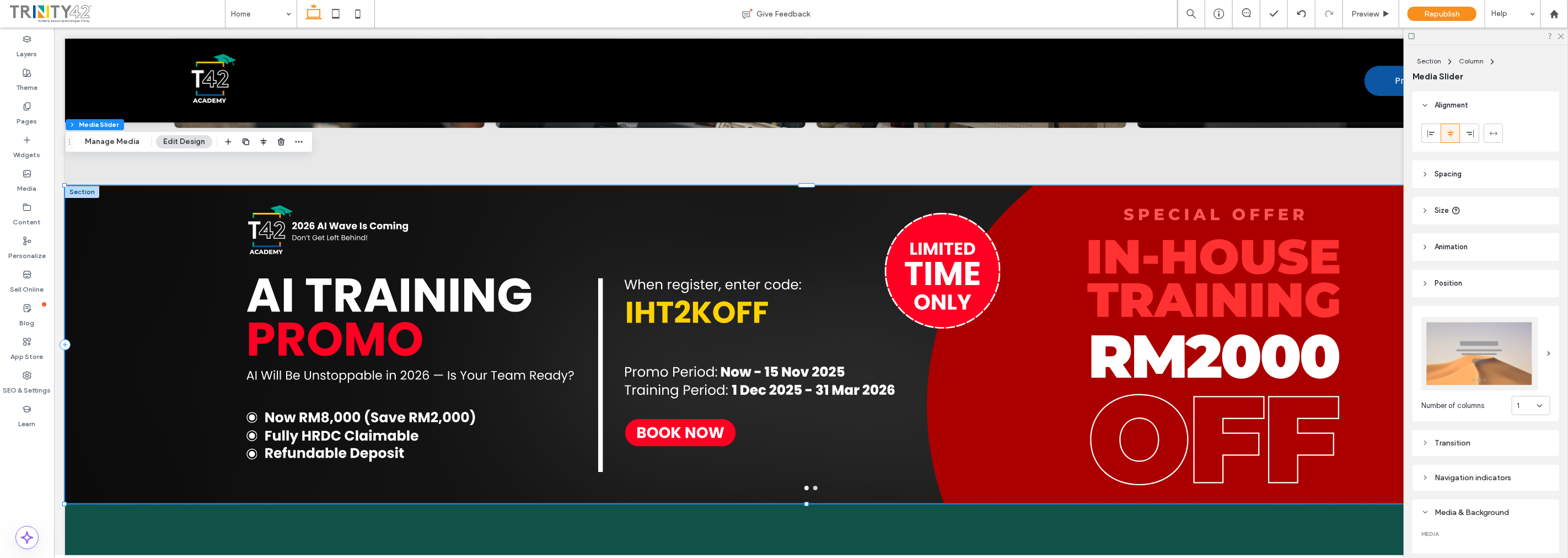
click at [1496, 106] on header "Alignment" at bounding box center [1486, 105] width 147 height 27
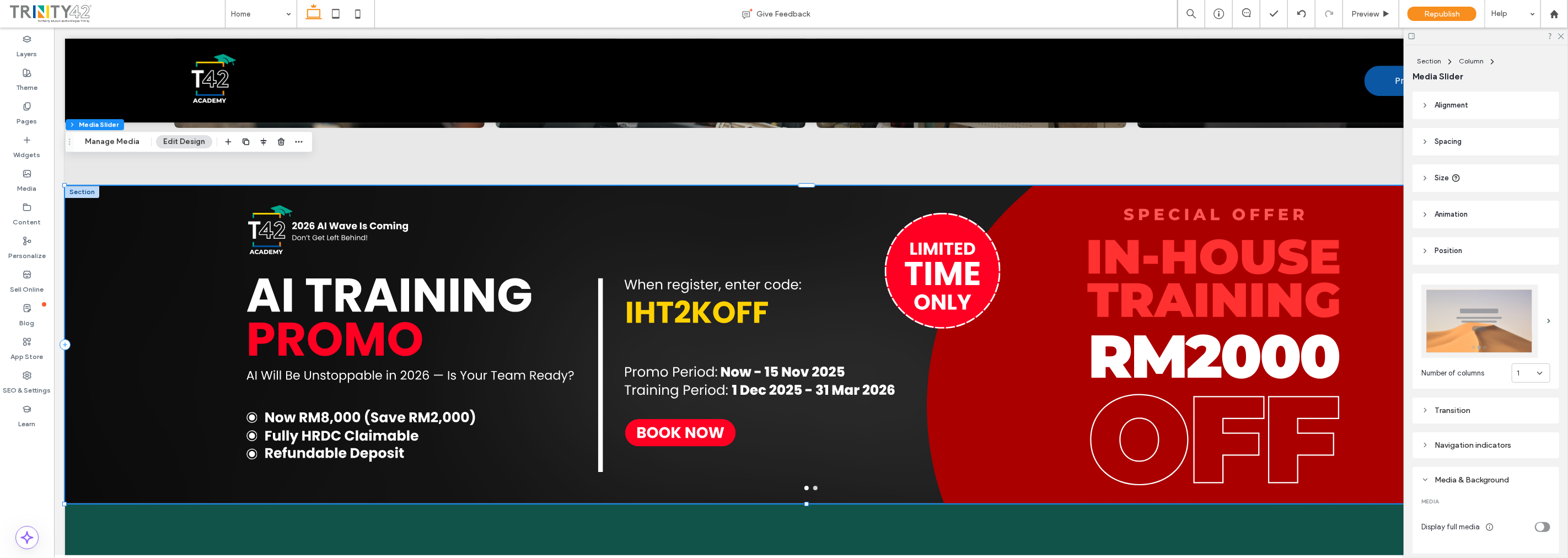
click at [1490, 180] on header "Size" at bounding box center [1486, 178] width 147 height 27
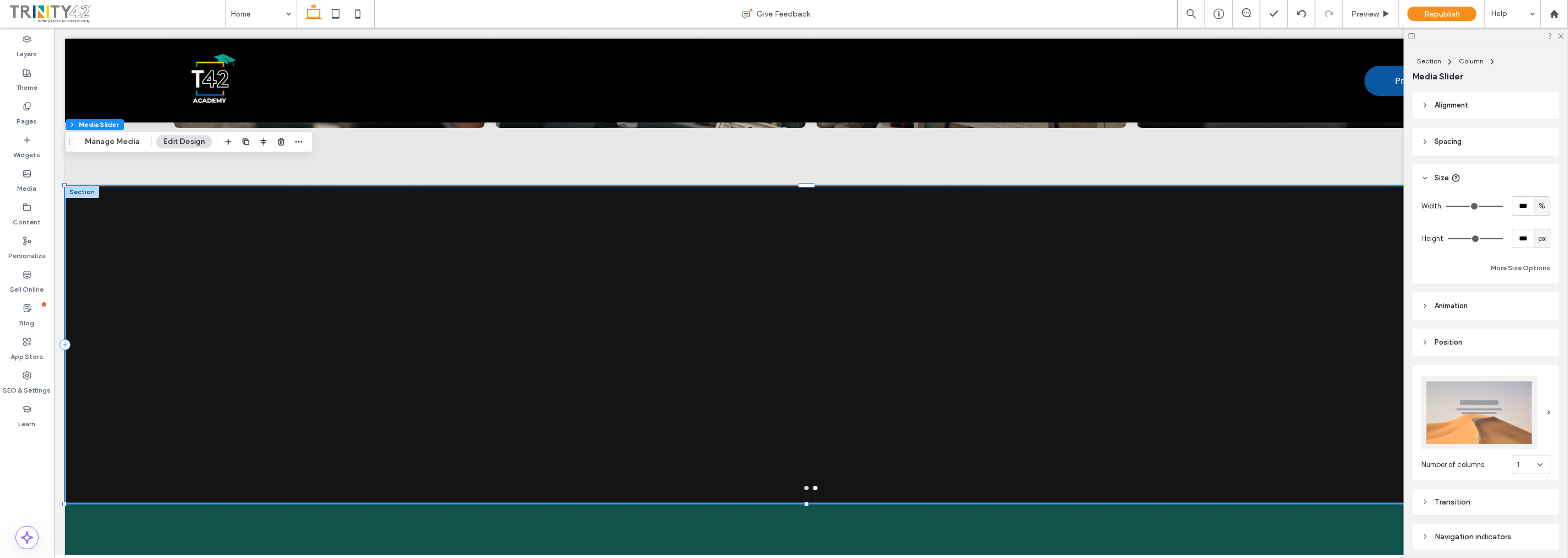
click at [1486, 176] on header "Size" at bounding box center [1486, 178] width 147 height 27
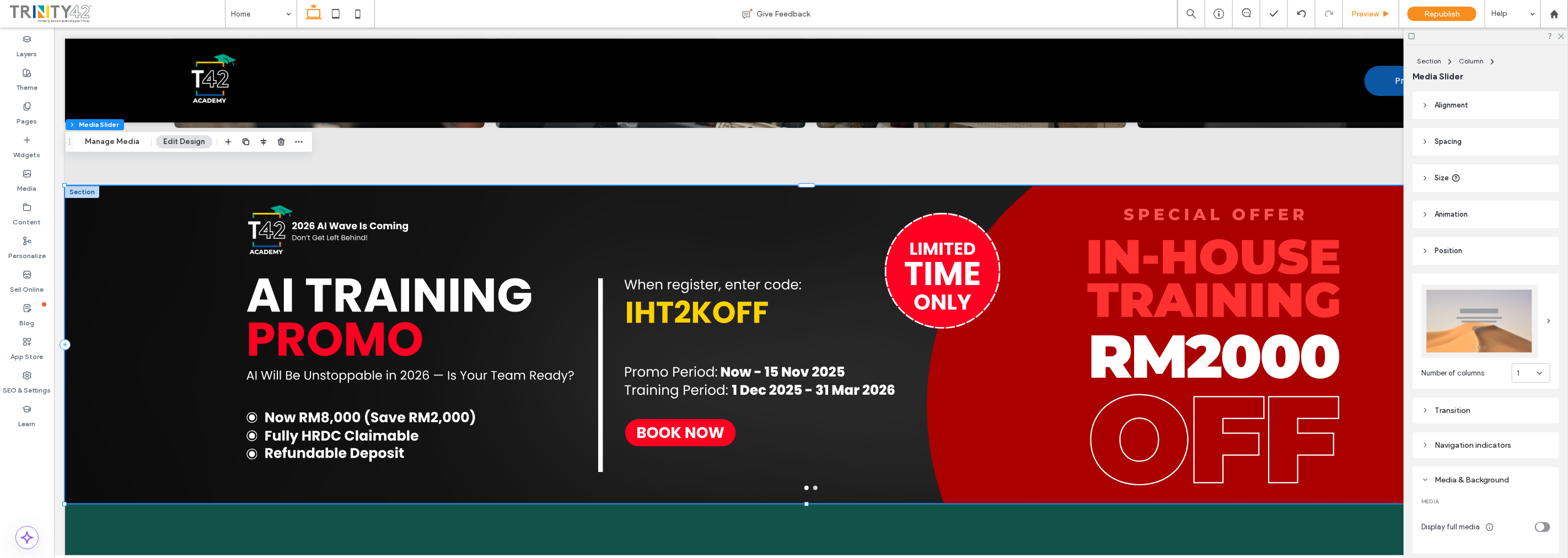
click at [1376, 15] on span "Preview" at bounding box center [1365, 13] width 27 height 9
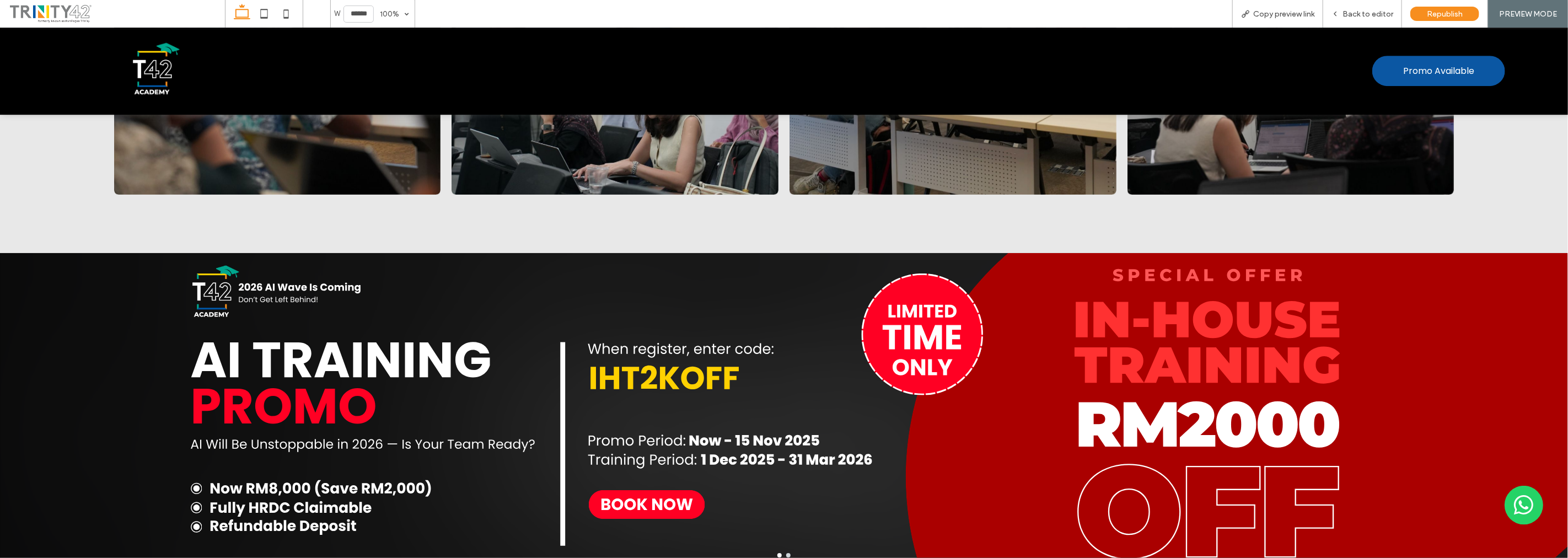
scroll to position [6485, 0]
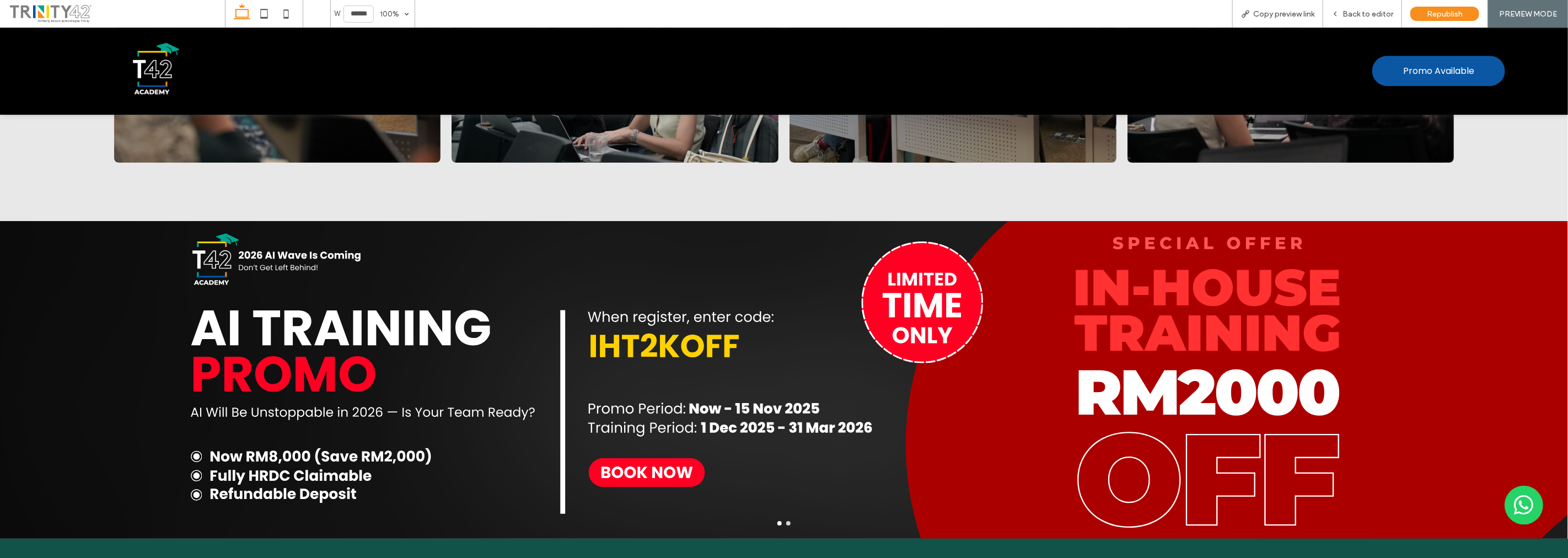
click at [1502, 326] on div at bounding box center [784, 387] width 1568 height 265
click at [786, 521] on button "go to slide 2" at bounding box center [788, 523] width 4 height 4
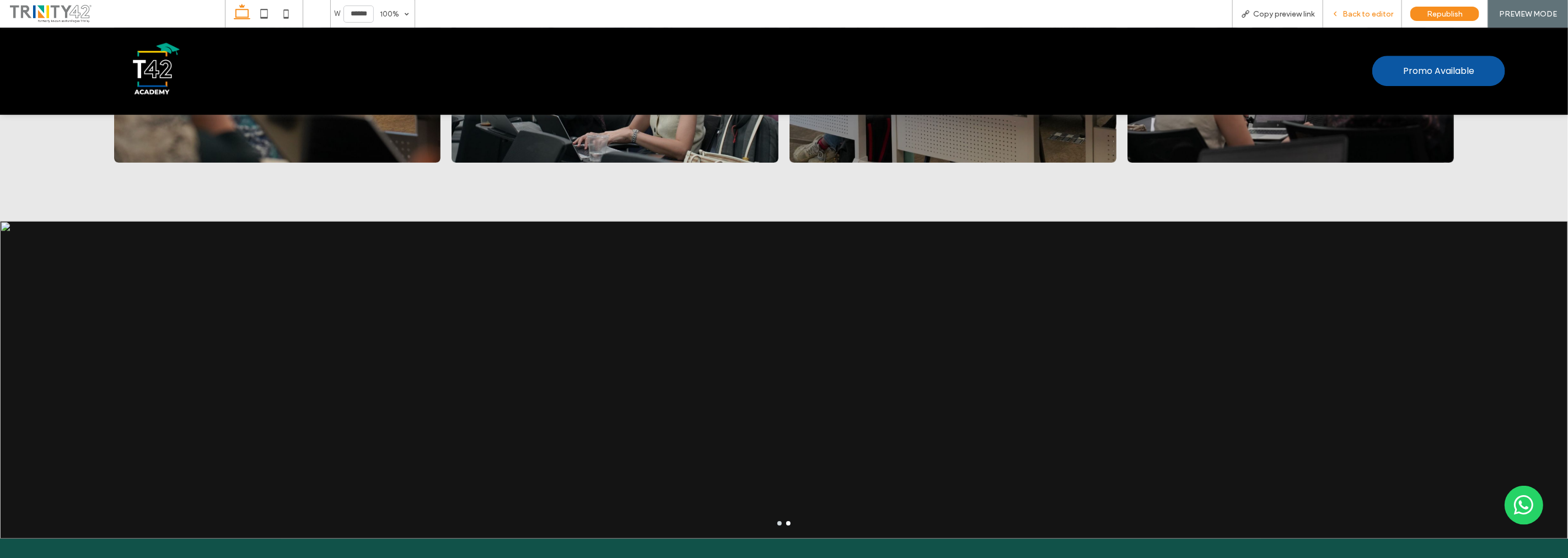
click at [1371, 16] on span "Back to editor" at bounding box center [1368, 13] width 51 height 9
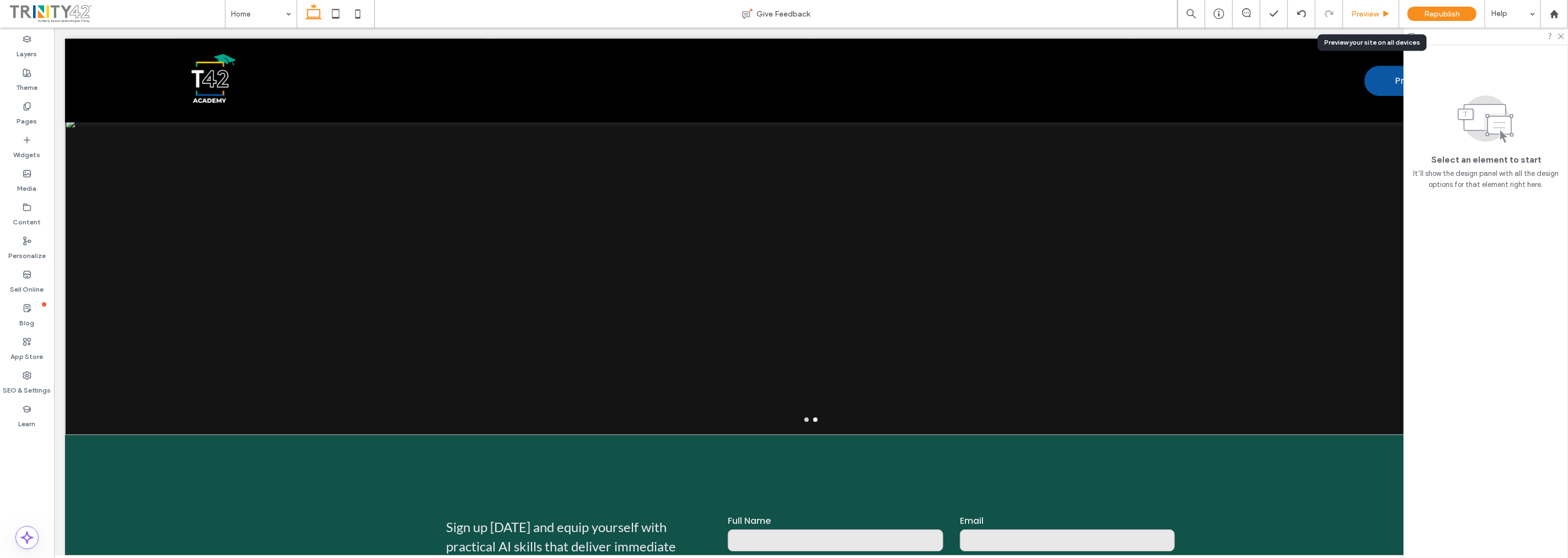
scroll to position [6403, 0]
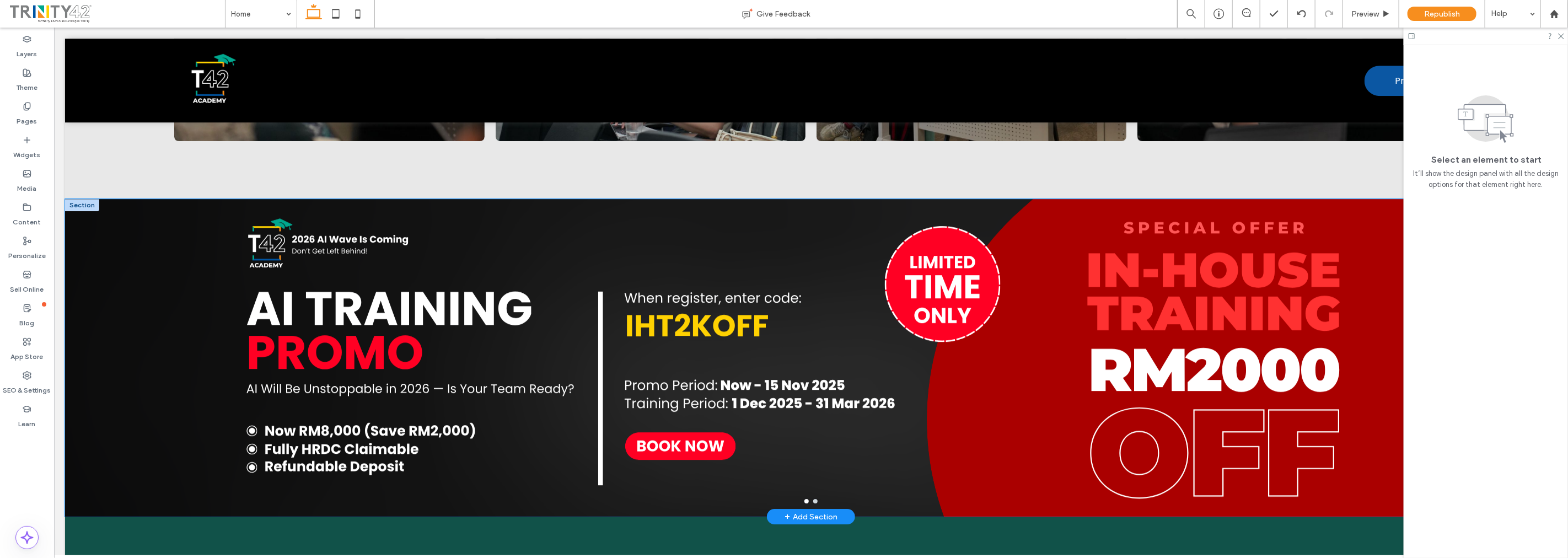
click at [813, 499] on div at bounding box center [810, 501] width 1492 height 4
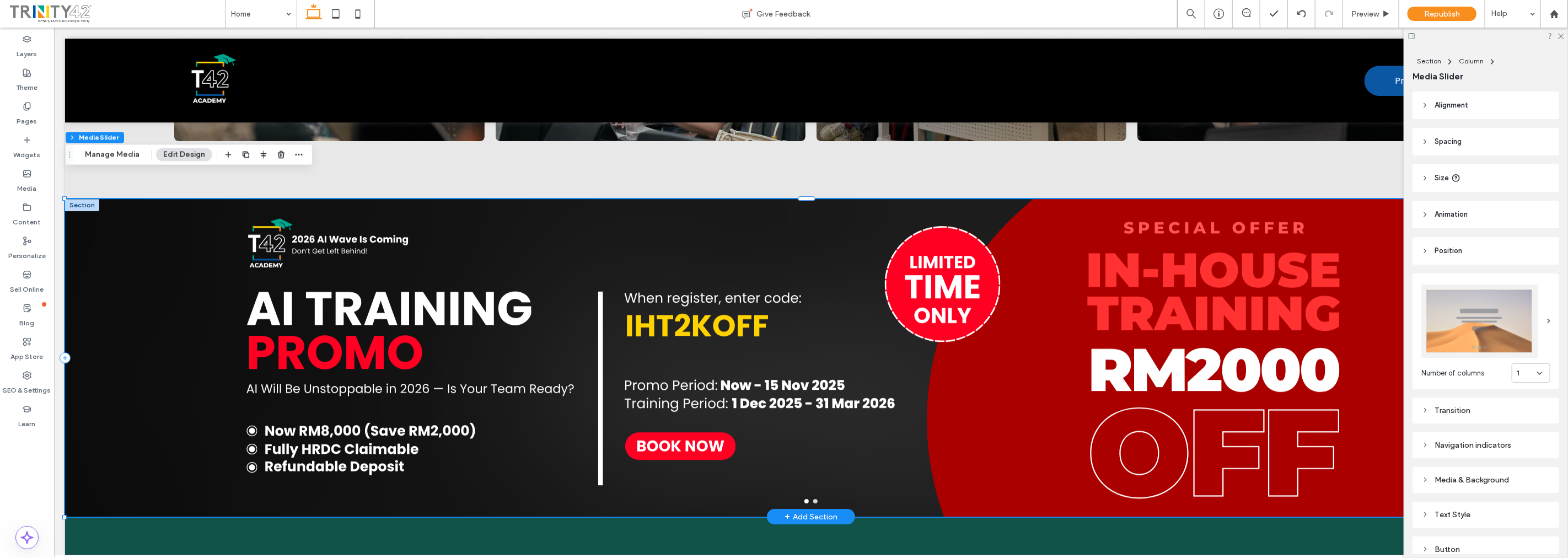
click at [813, 499] on button "go to slide 2" at bounding box center [814, 501] width 4 height 4
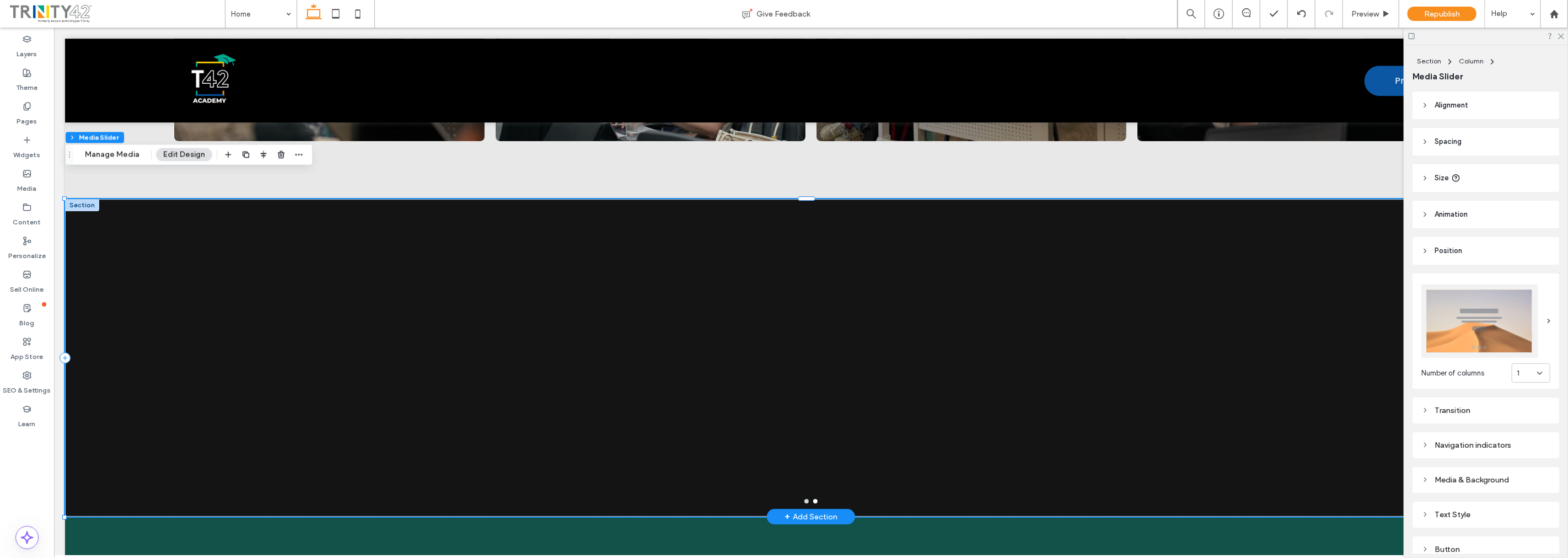
click at [1288, 289] on div at bounding box center [810, 364] width 1492 height 265
drag, startPoint x: 91, startPoint y: 150, endPoint x: 1121, endPoint y: 231, distance: 1033.2
click at [91, 150] on button "Manage Media" at bounding box center [112, 155] width 69 height 13
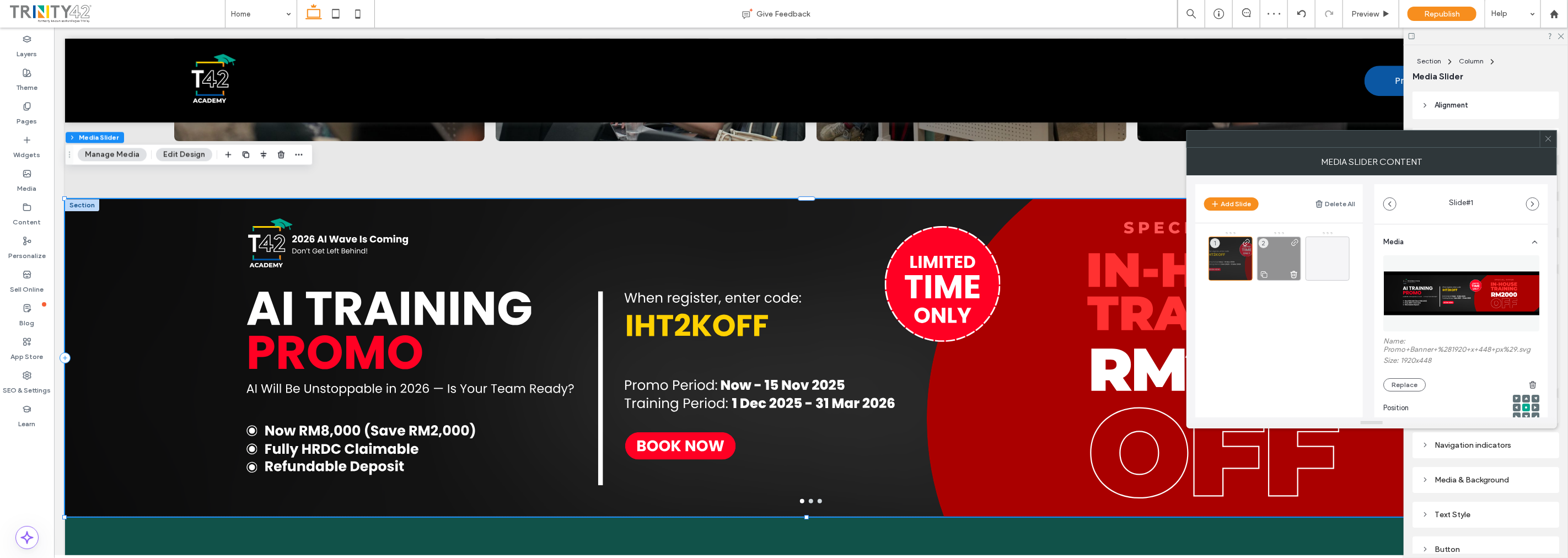
click at [1275, 257] on div "2" at bounding box center [1279, 259] width 44 height 44
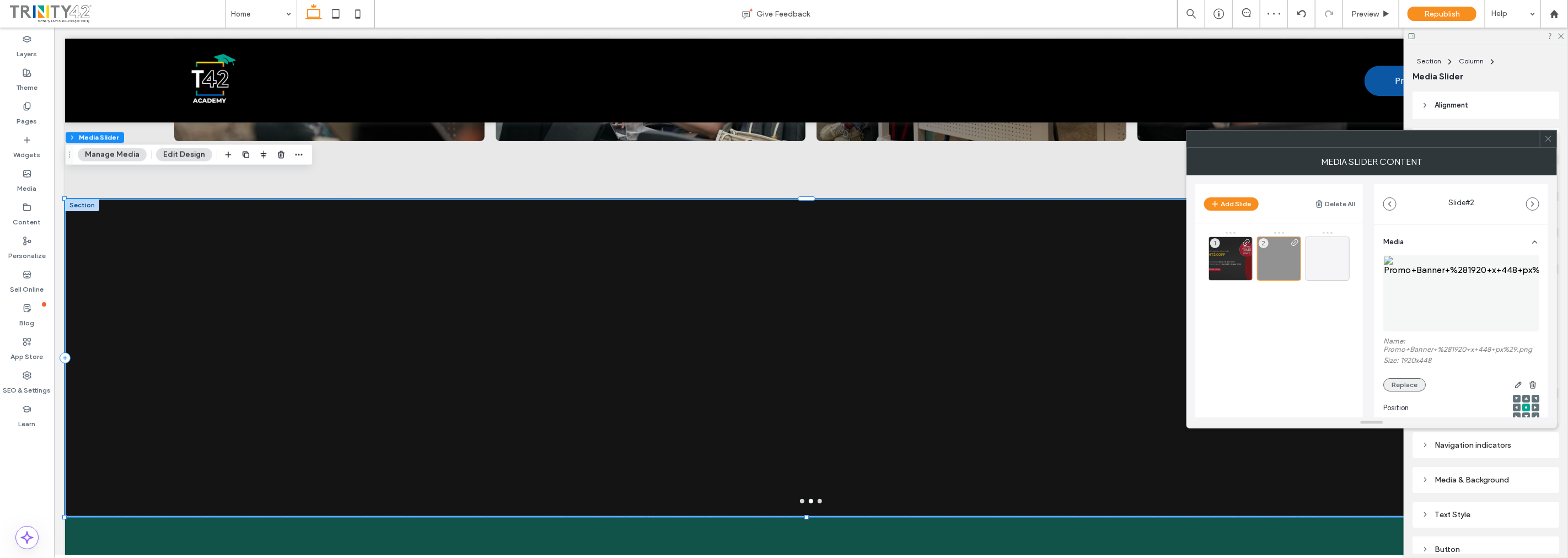
click at [1396, 382] on button "Replace" at bounding box center [1405, 385] width 43 height 13
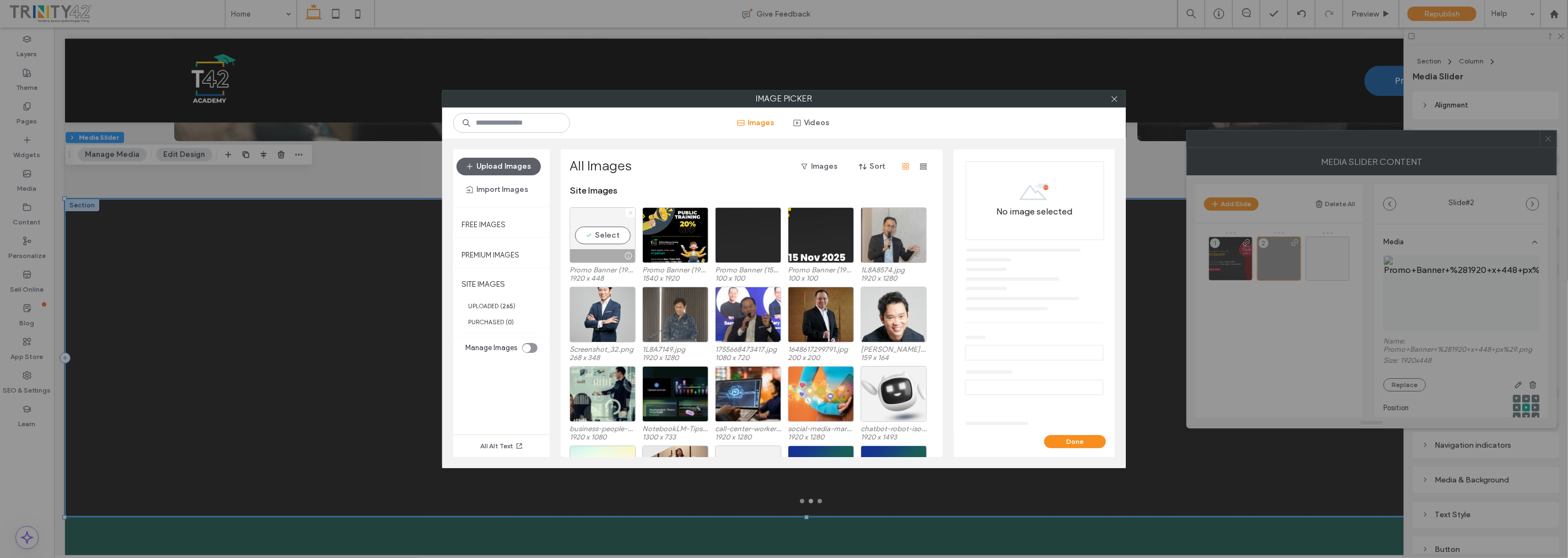
click at [630, 211] on icon at bounding box center [631, 212] width 4 height 4
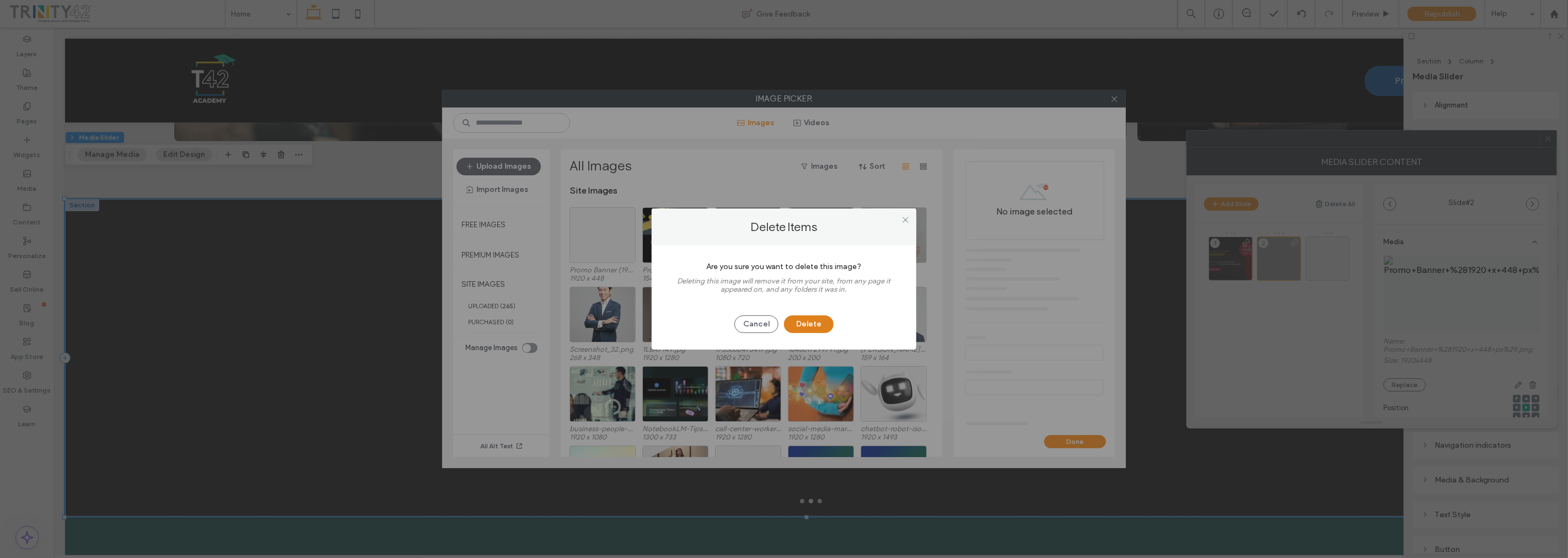
click at [827, 327] on button "Delete" at bounding box center [809, 324] width 50 height 18
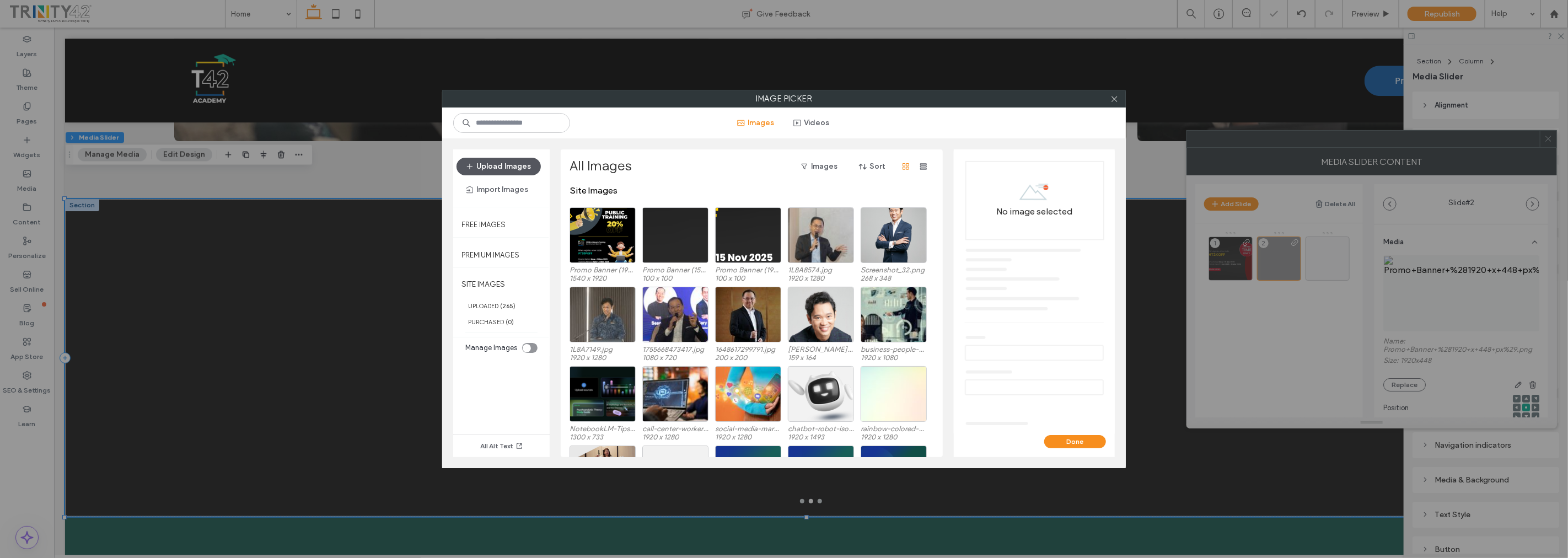
click at [500, 171] on button "Upload Images" at bounding box center [499, 166] width 85 height 18
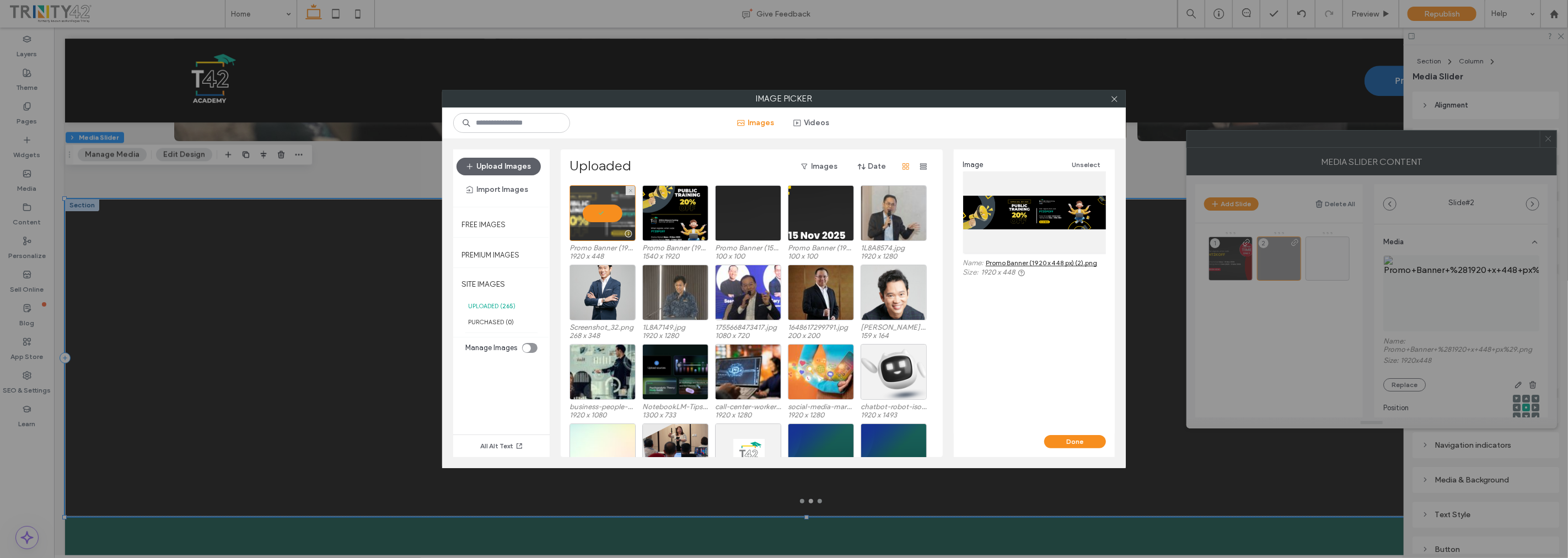
click at [594, 211] on div at bounding box center [603, 212] width 66 height 55
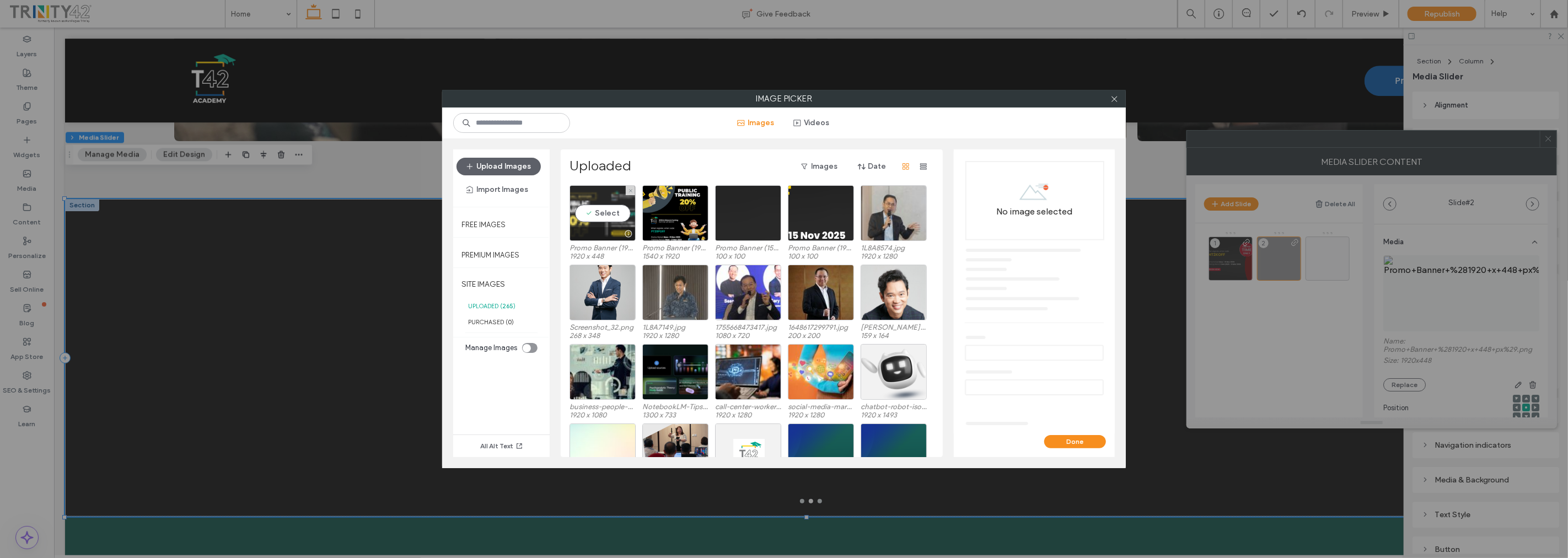
click at [593, 212] on div "Select" at bounding box center [603, 212] width 66 height 55
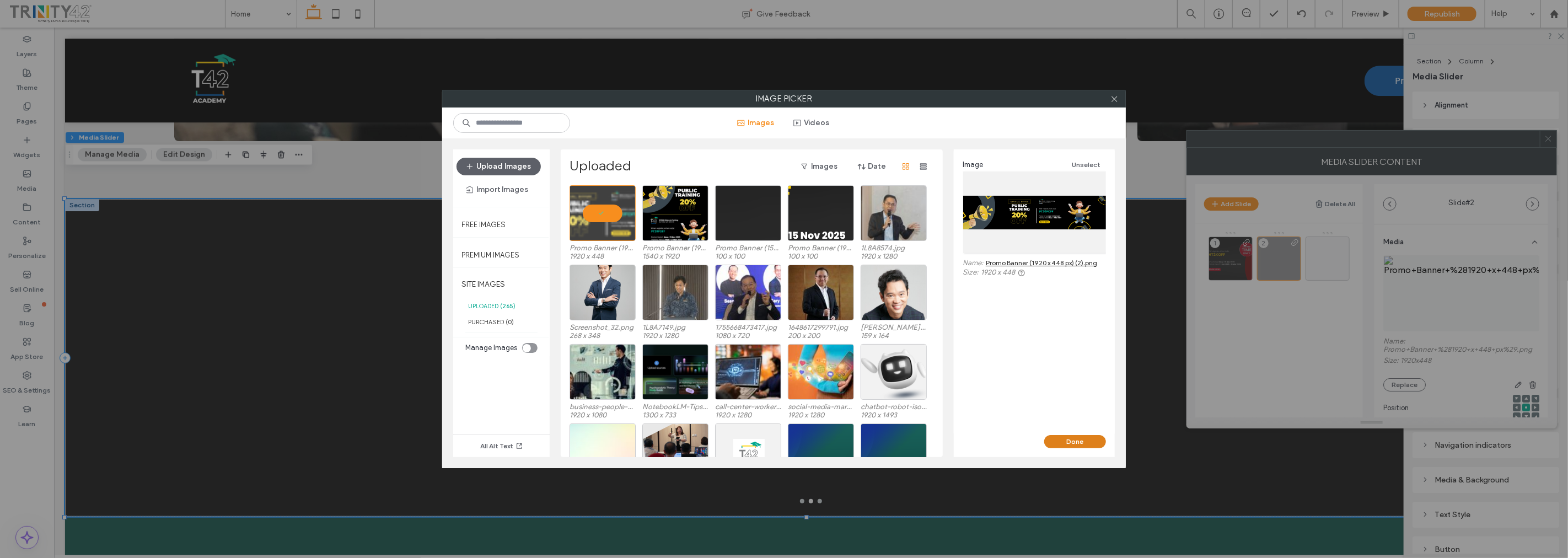
click at [1097, 442] on button "Done" at bounding box center [1075, 442] width 61 height 13
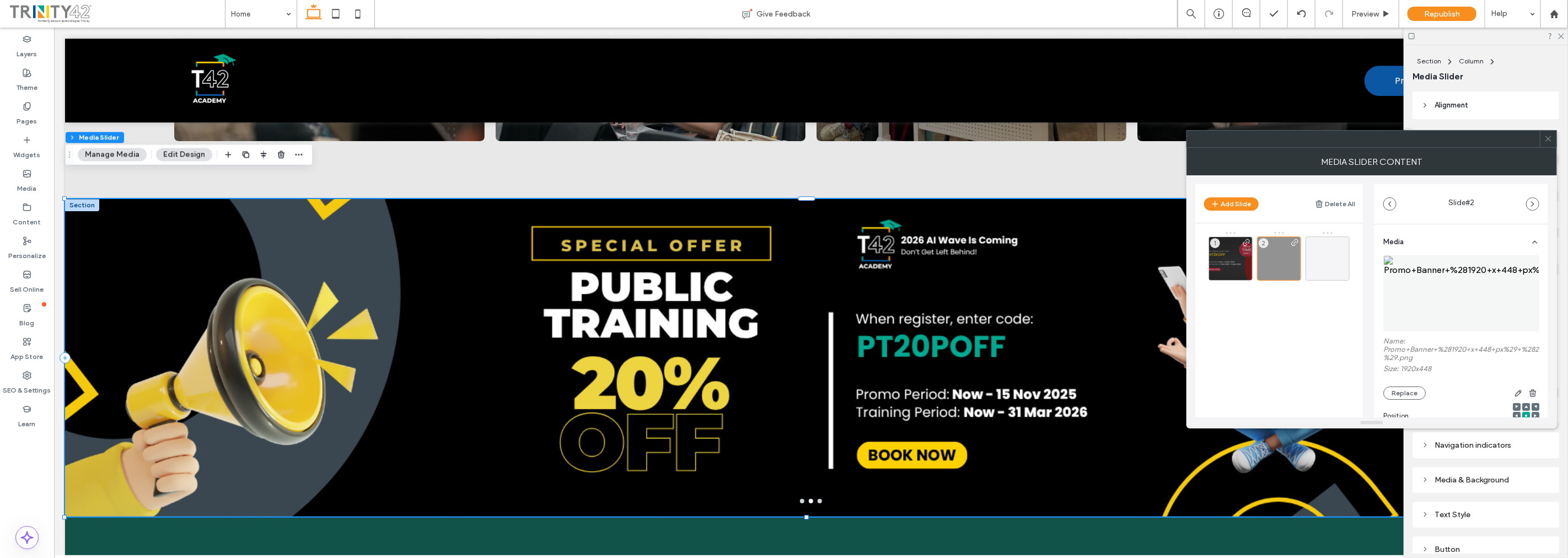
click at [1548, 137] on icon at bounding box center [1549, 139] width 9 height 9
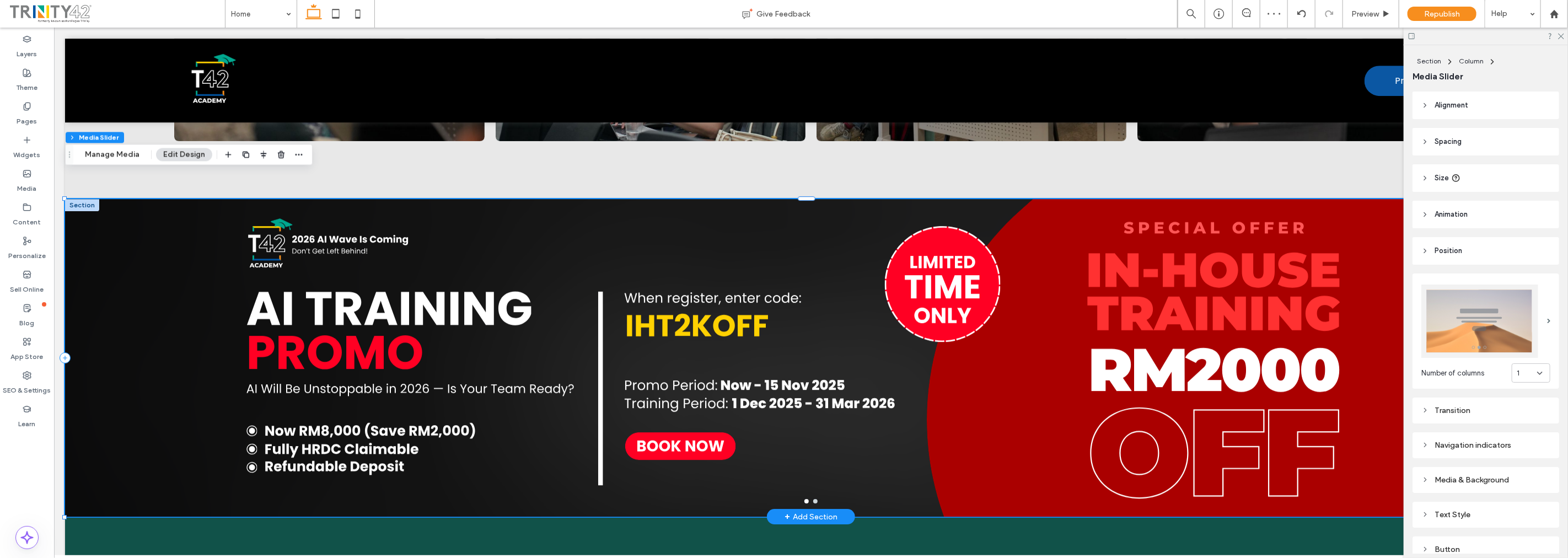
click at [813, 499] on button "go to slide 2" at bounding box center [814, 501] width 4 height 4
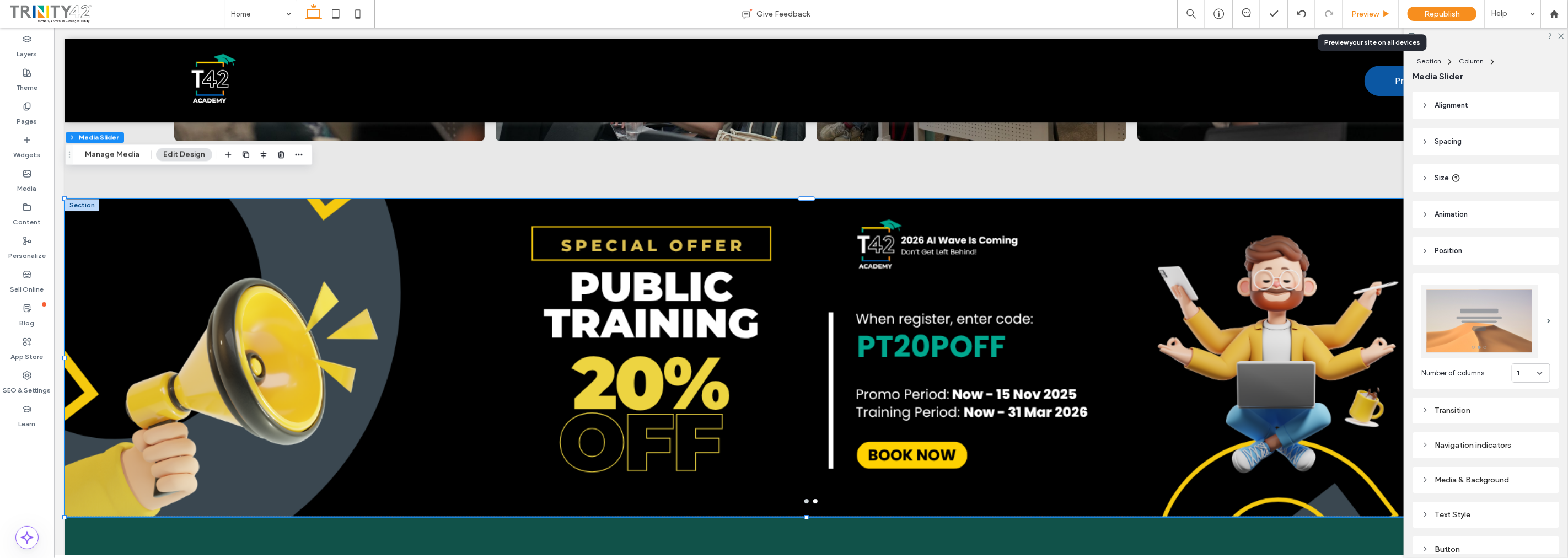
click at [1377, 15] on span "Preview" at bounding box center [1365, 13] width 27 height 9
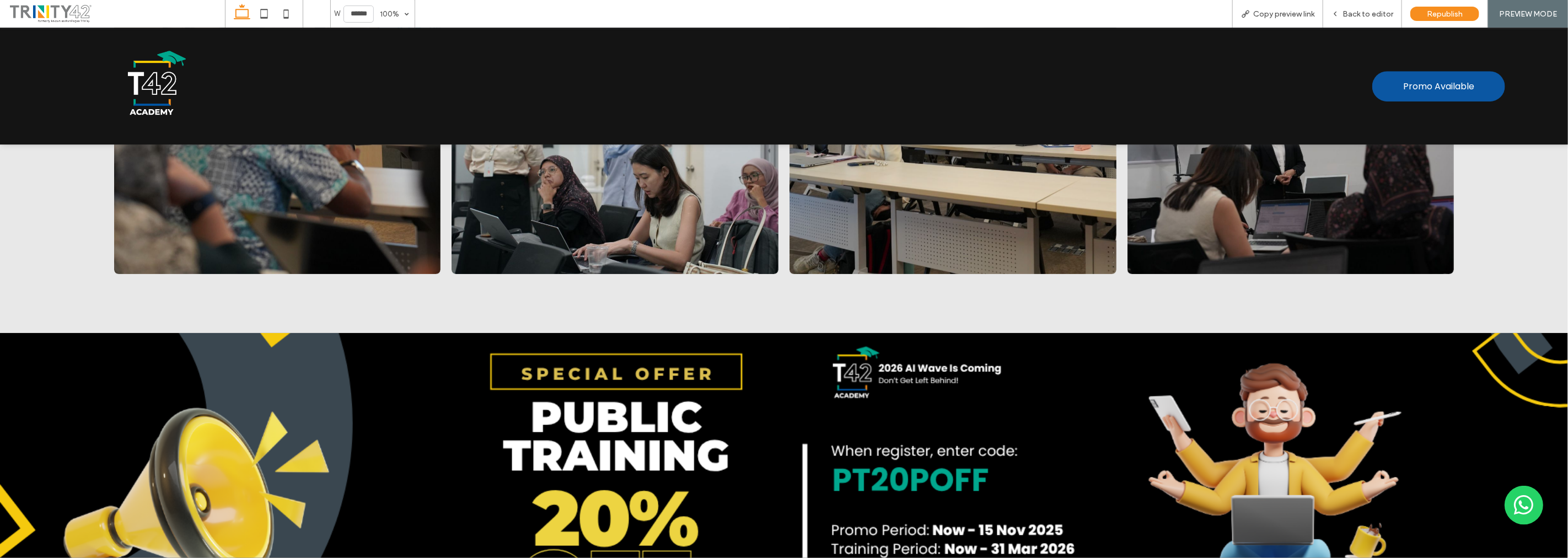
scroll to position [6472, 0]
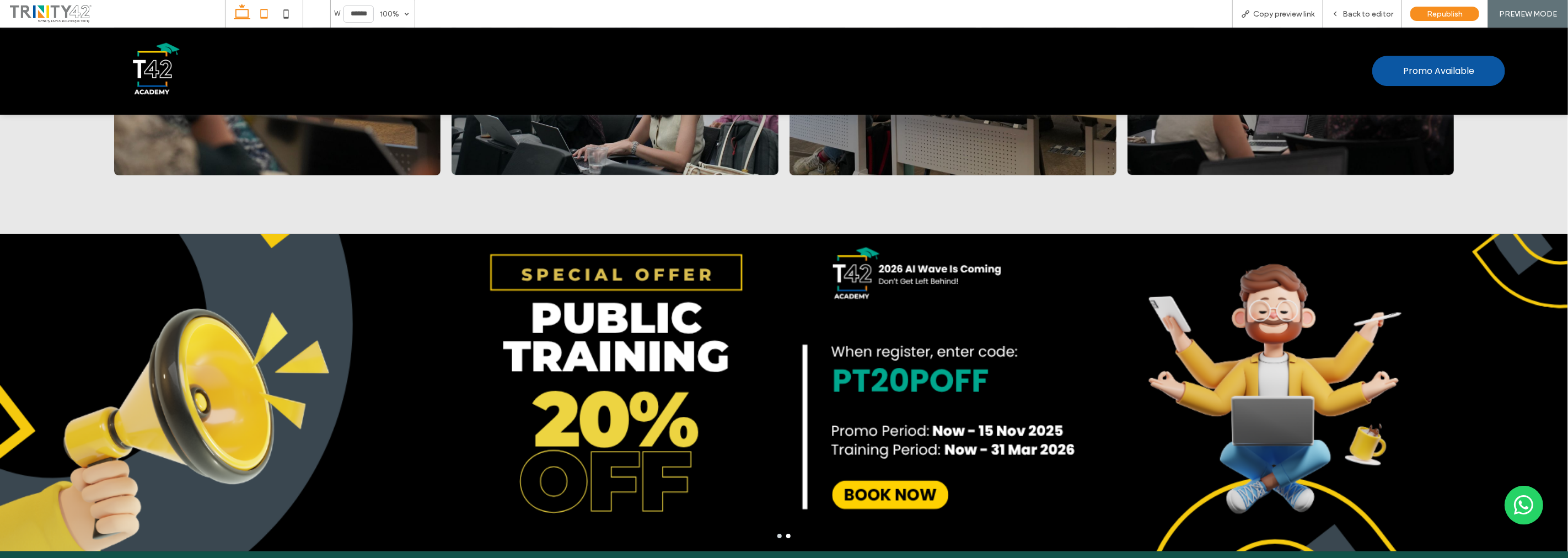
click at [271, 14] on icon at bounding box center [264, 14] width 22 height 22
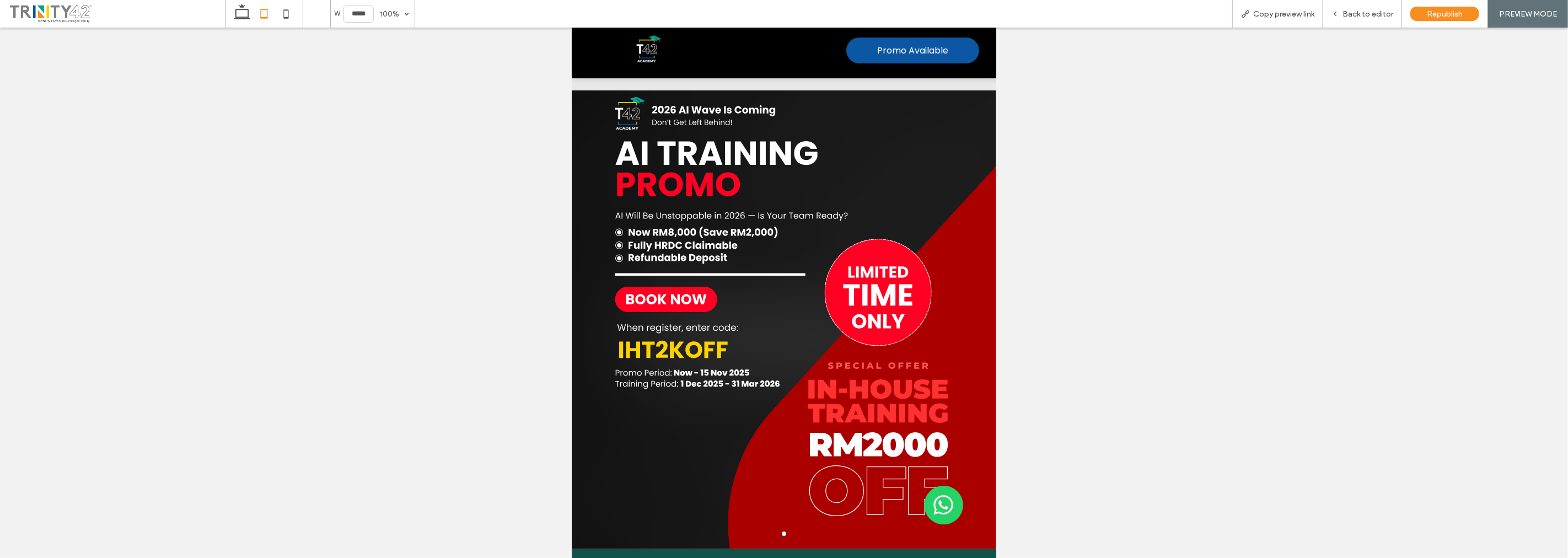
scroll to position [6829, 0]
click at [287, 9] on use at bounding box center [286, 13] width 5 height 9
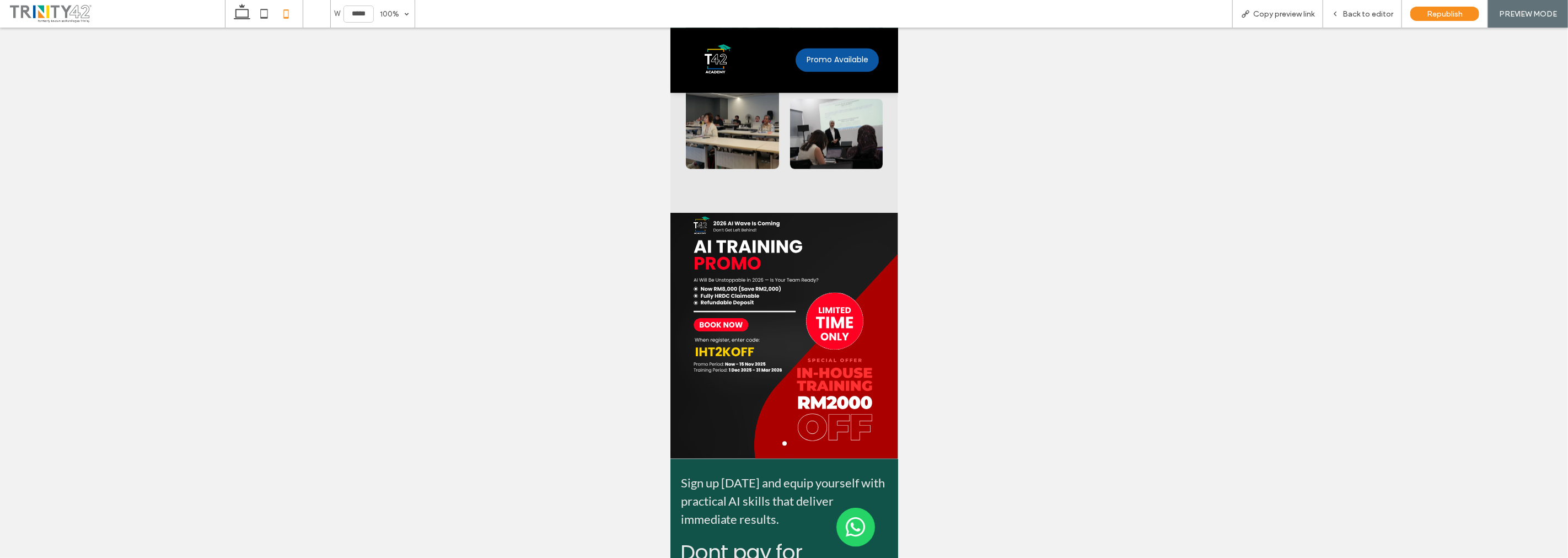
scroll to position [9191, 0]
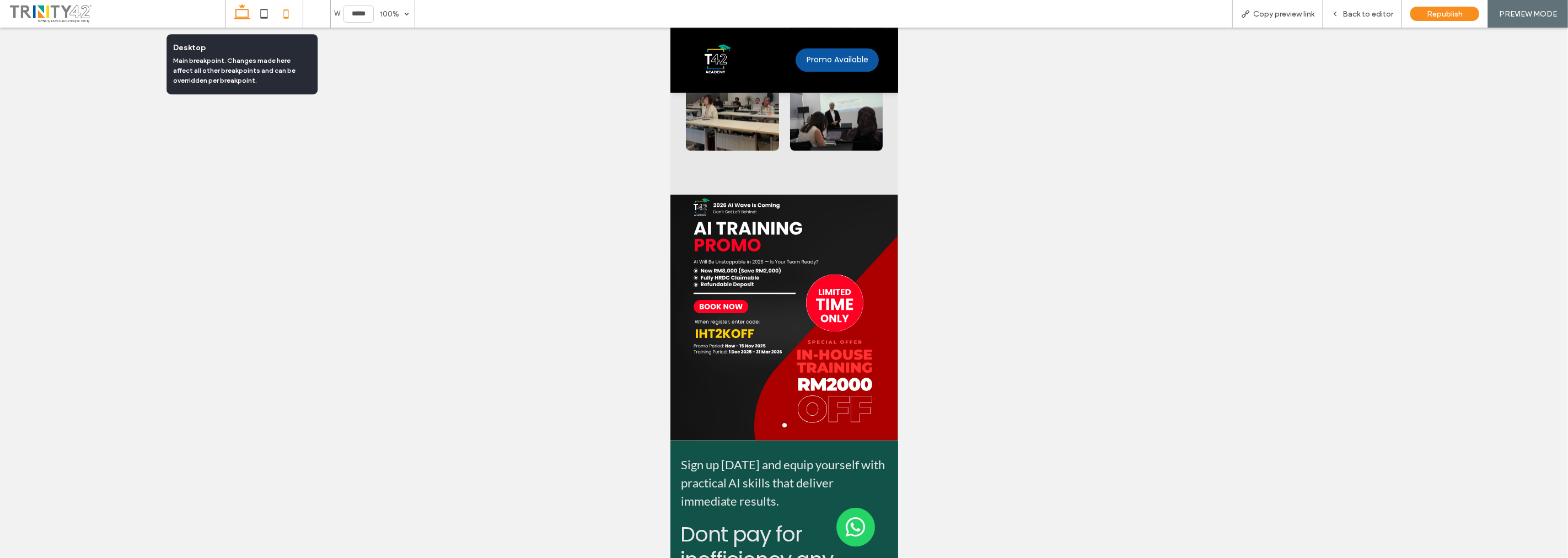
click at [240, 21] on icon at bounding box center [242, 14] width 22 height 22
type input "******"
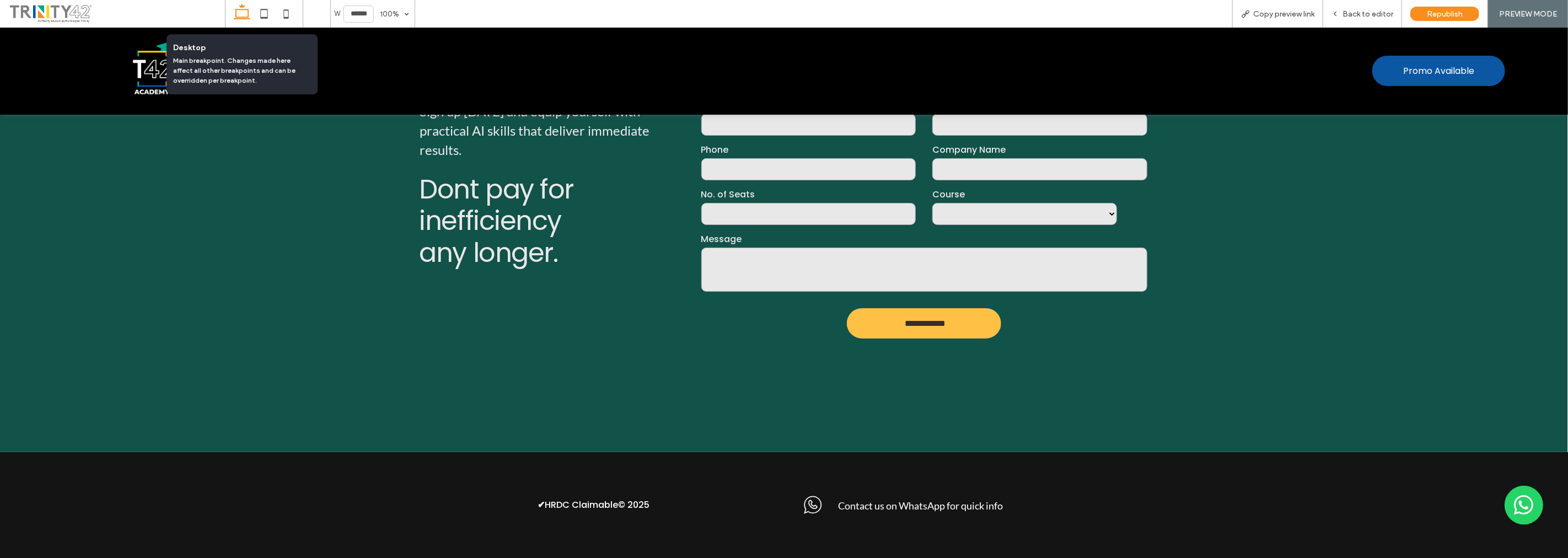
scroll to position [6975, 0]
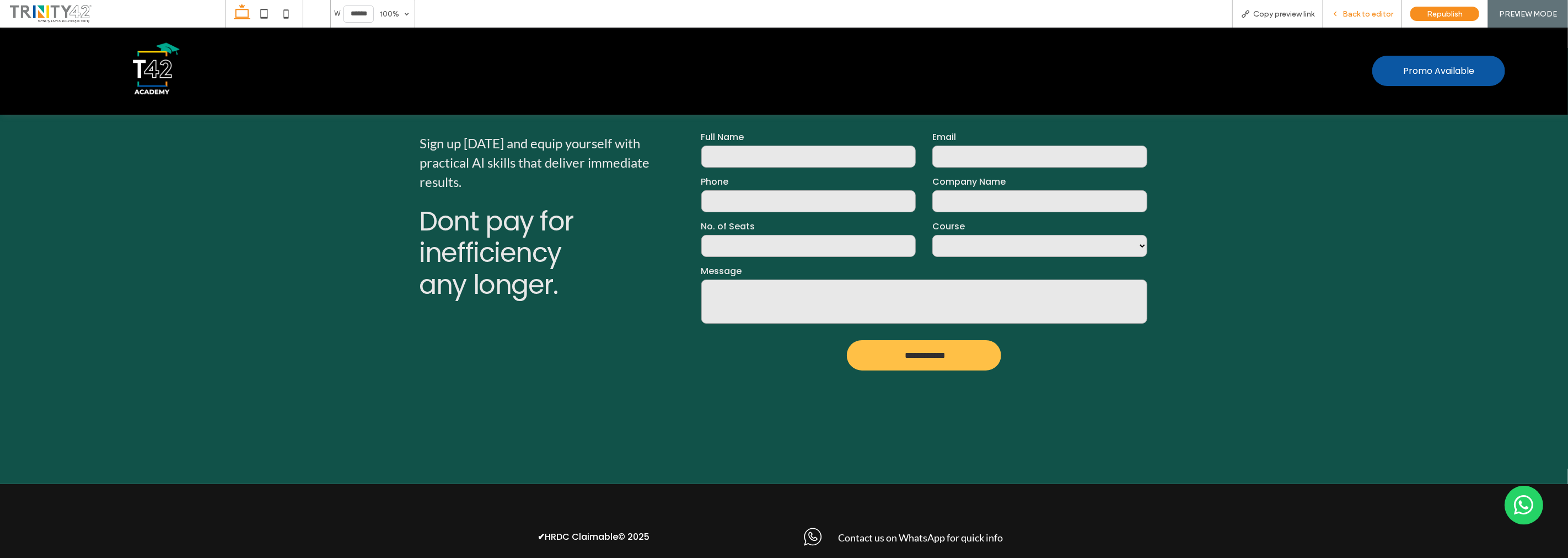
click at [1362, 15] on span "Back to editor" at bounding box center [1368, 13] width 51 height 9
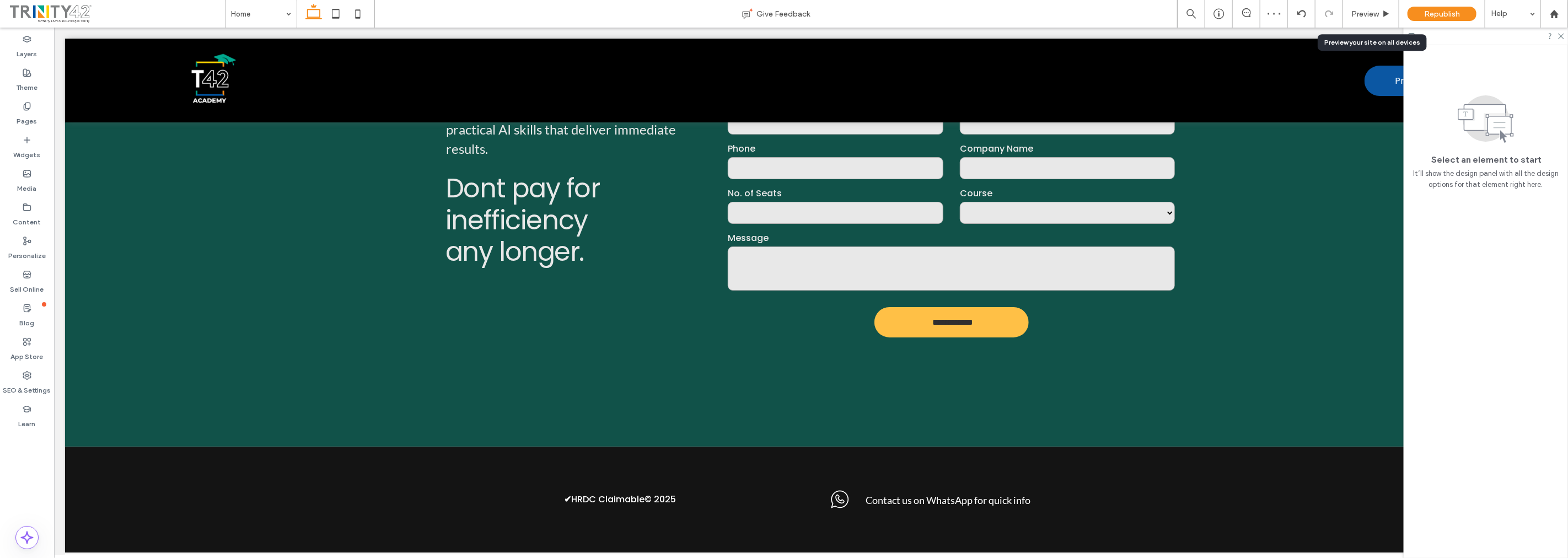
scroll to position [6874, 0]
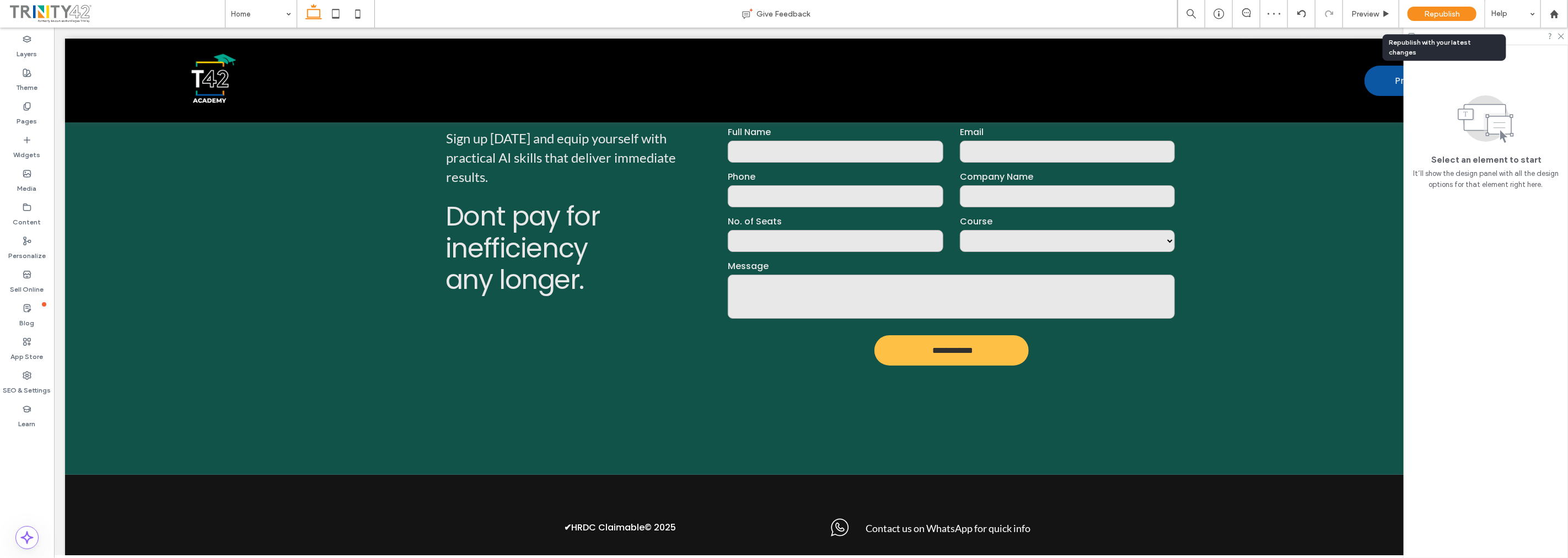
click at [1430, 15] on span "Republish" at bounding box center [1442, 13] width 36 height 9
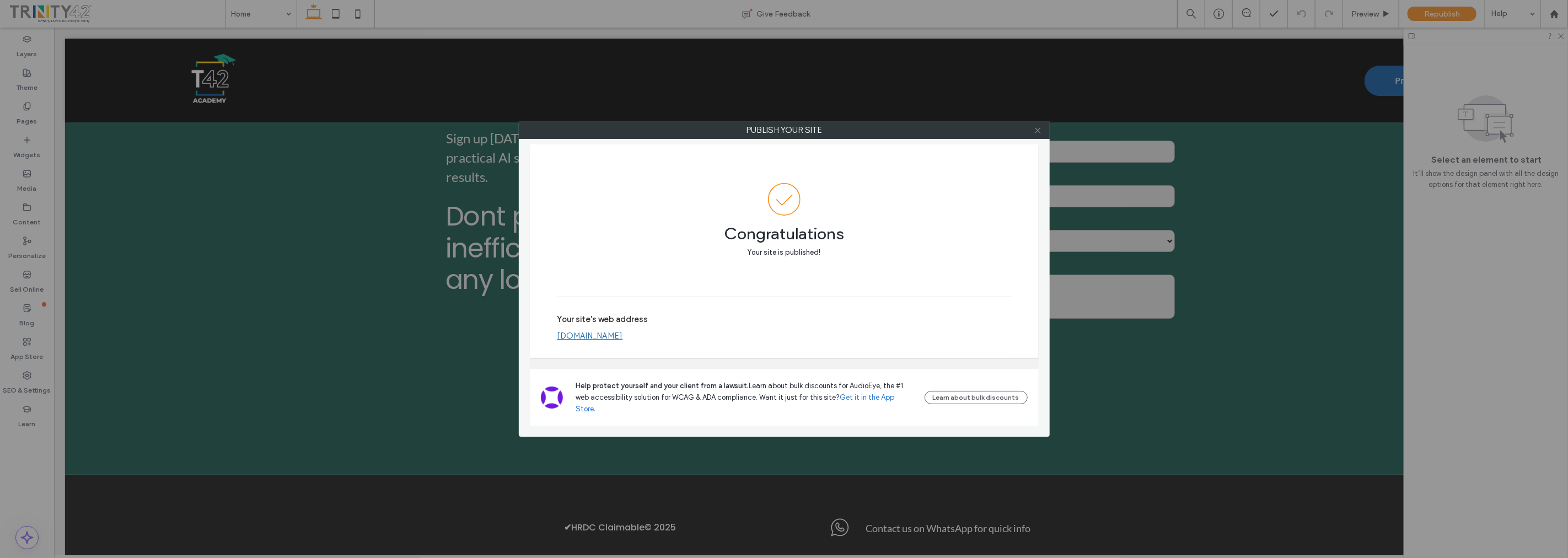
click at [1035, 130] on icon at bounding box center [1038, 130] width 9 height 9
